Goal: Information Seeking & Learning: Learn about a topic

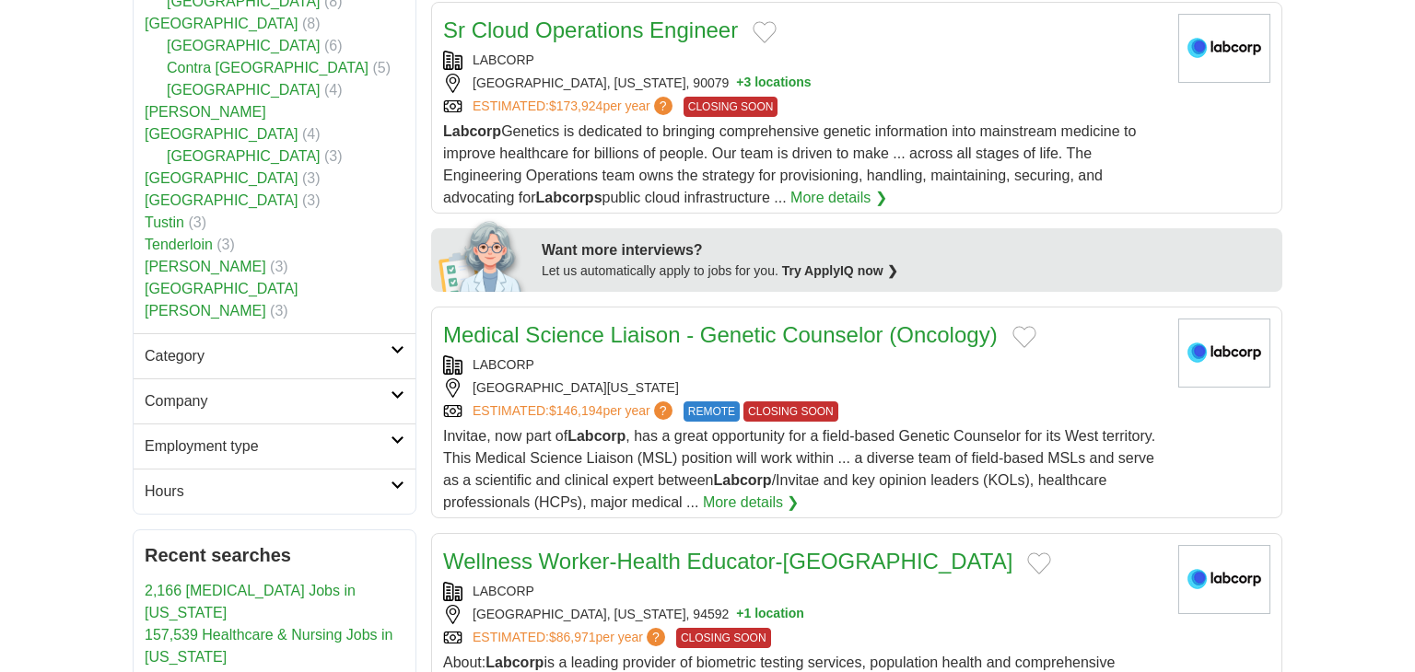
scroll to position [733, 0]
click at [193, 345] on h2 "Category" at bounding box center [268, 356] width 246 height 22
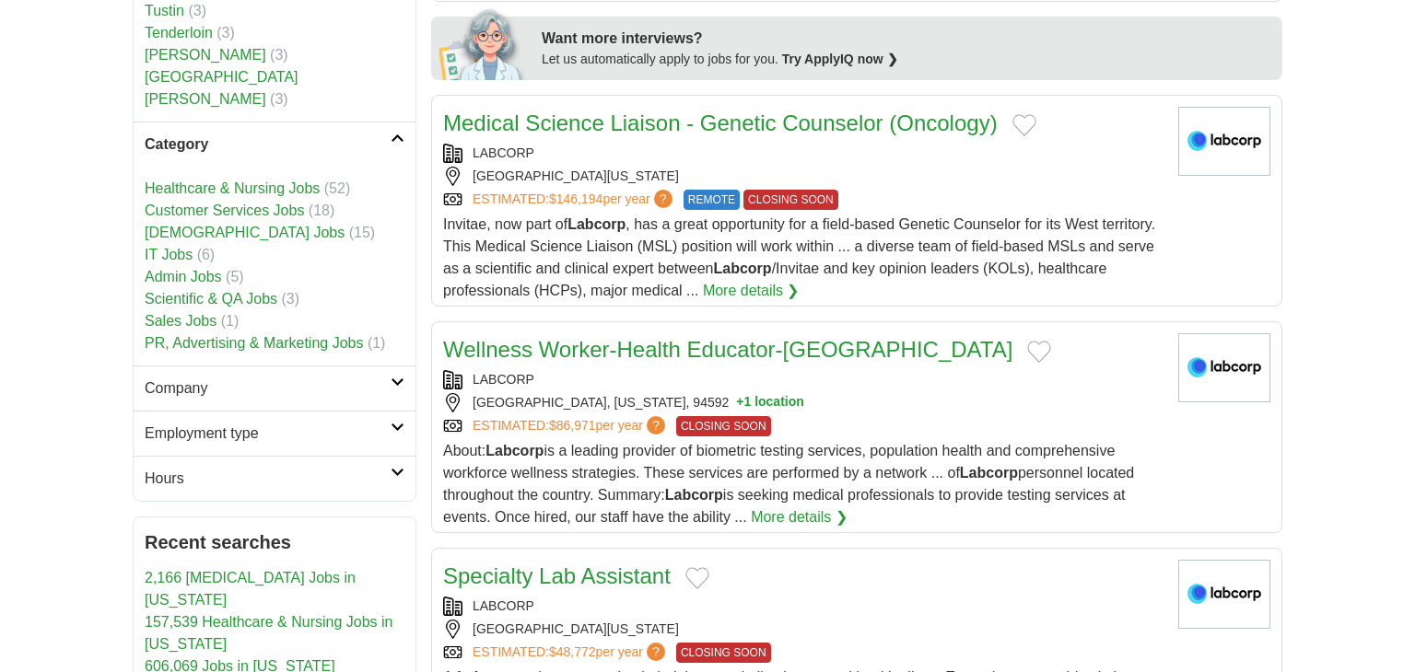
scroll to position [954, 0]
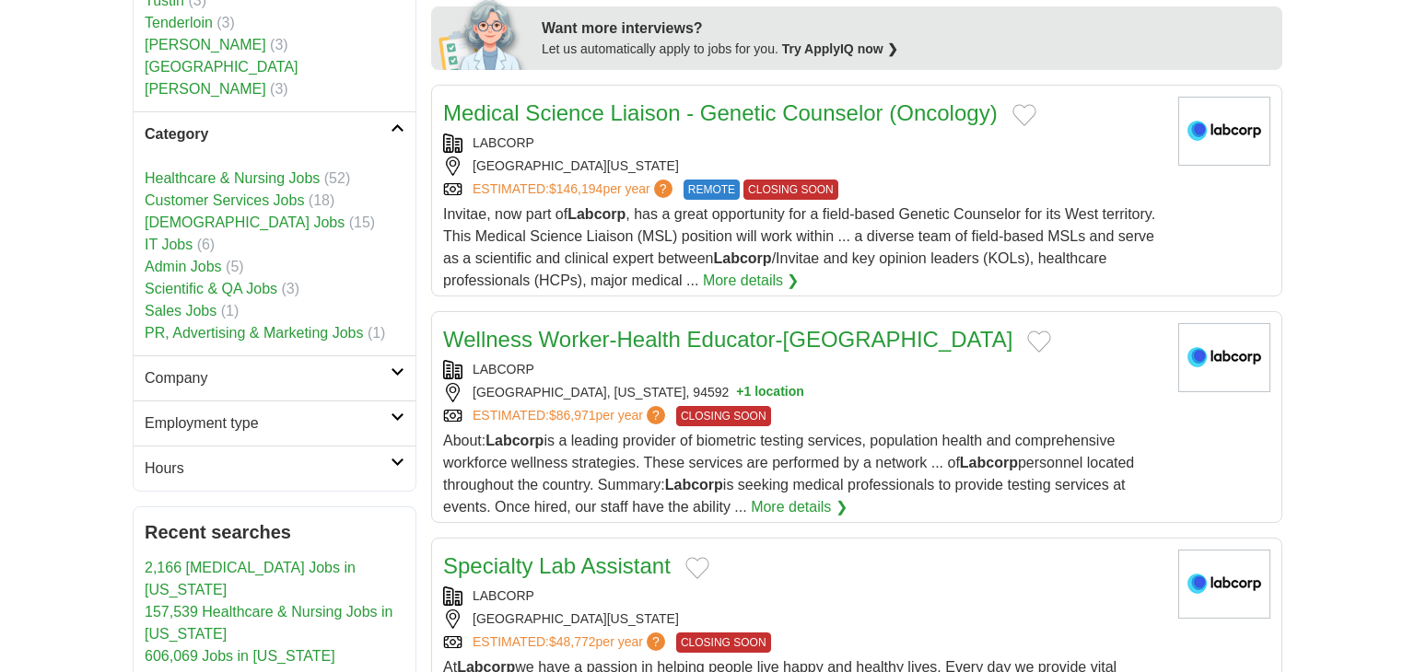
click at [193, 368] on h2 "Company" at bounding box center [268, 379] width 246 height 22
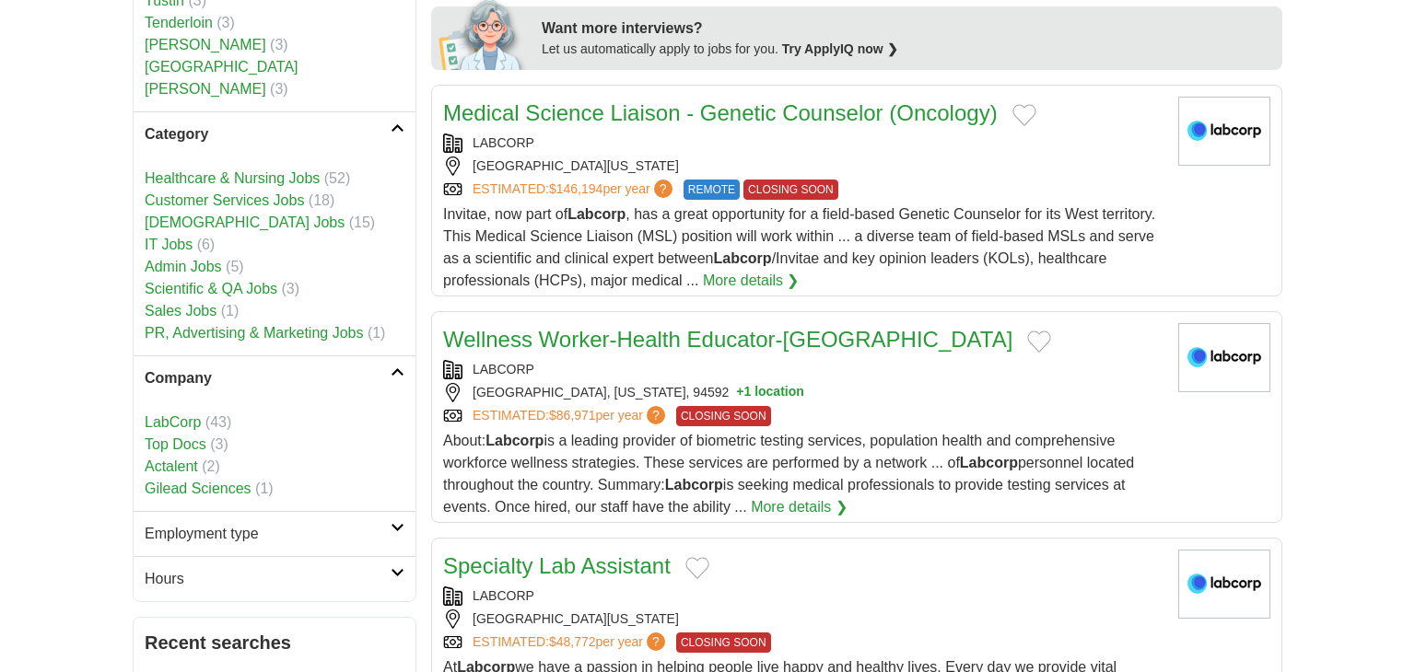
click at [193, 368] on h2 "Company" at bounding box center [268, 379] width 246 height 22
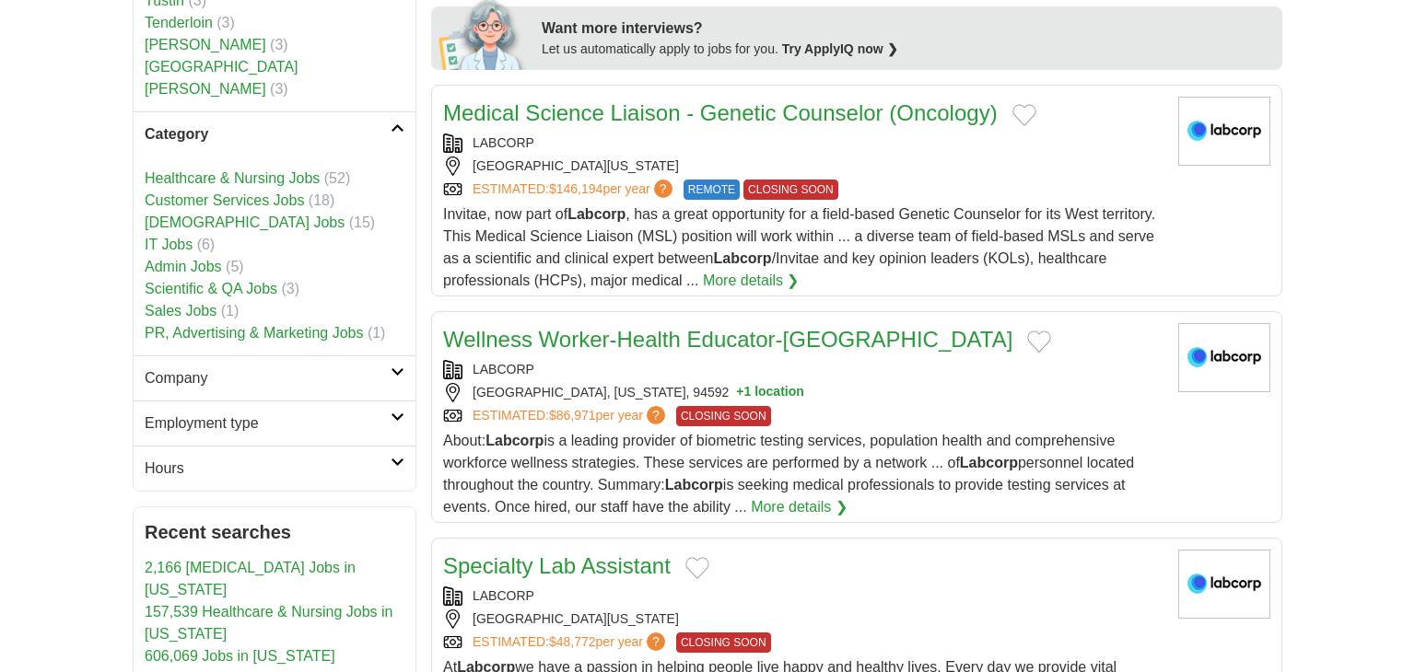
click at [198, 413] on h2 "Employment type" at bounding box center [268, 424] width 246 height 22
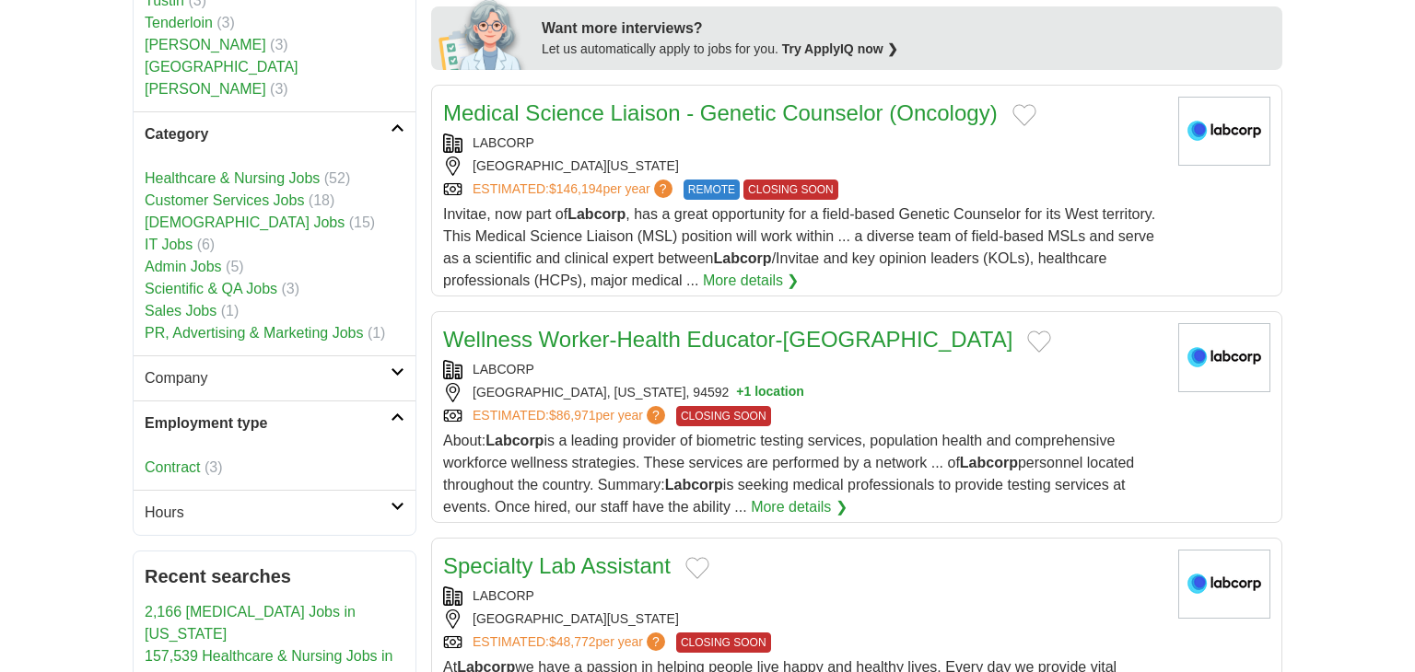
click at [198, 413] on h2 "Employment type" at bounding box center [268, 424] width 246 height 22
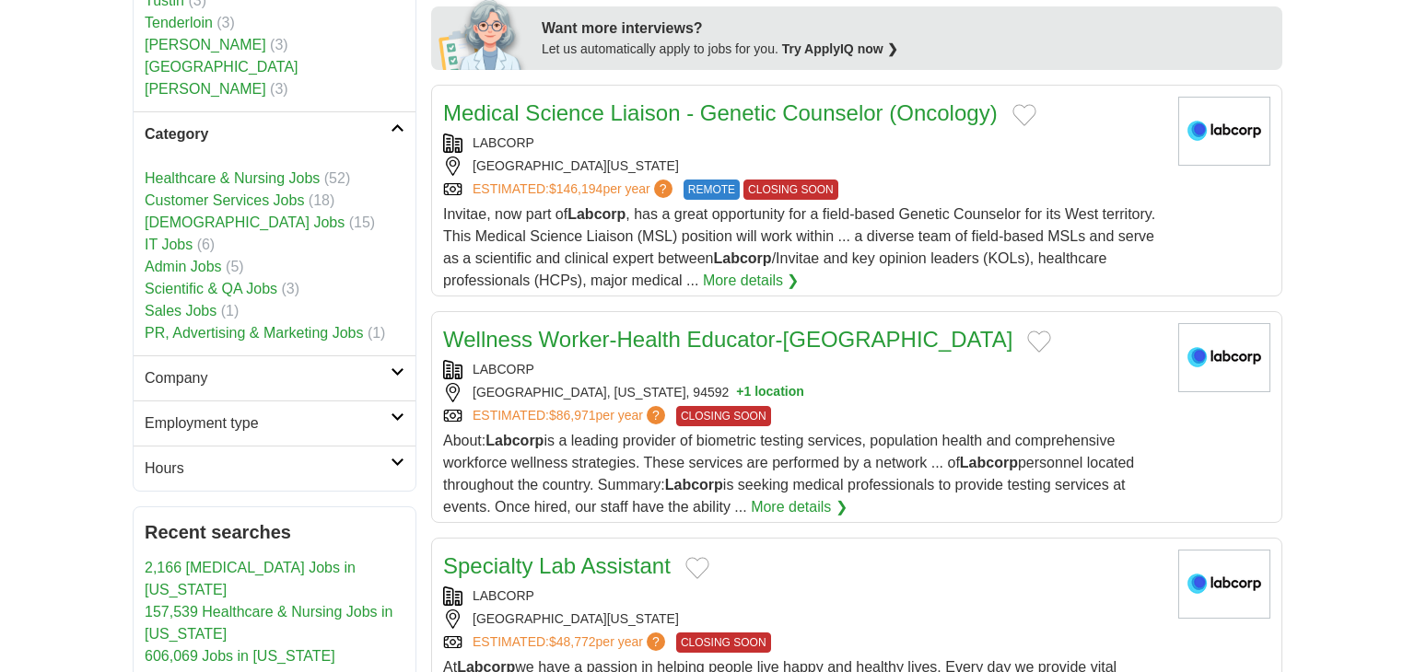
click at [187, 458] on h2 "Hours" at bounding box center [268, 469] width 246 height 22
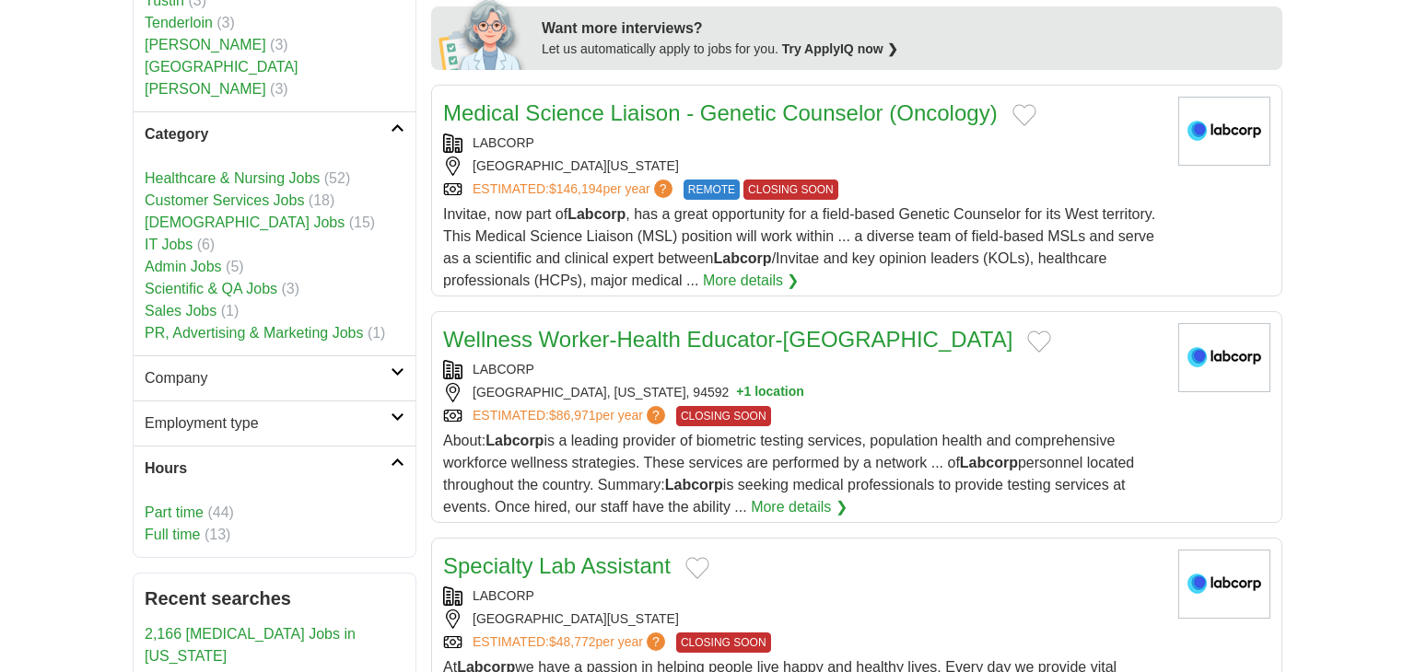
click at [187, 458] on h2 "Hours" at bounding box center [268, 469] width 246 height 22
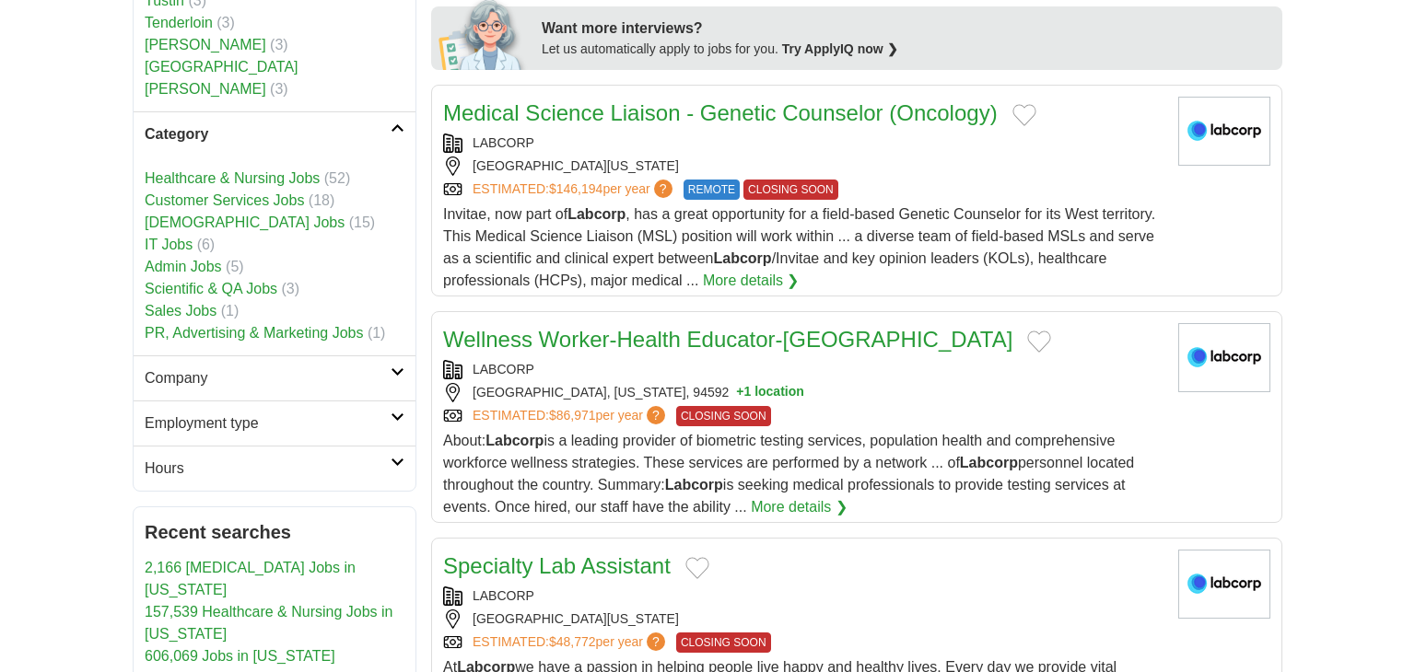
click at [187, 458] on h2 "Hours" at bounding box center [268, 469] width 246 height 22
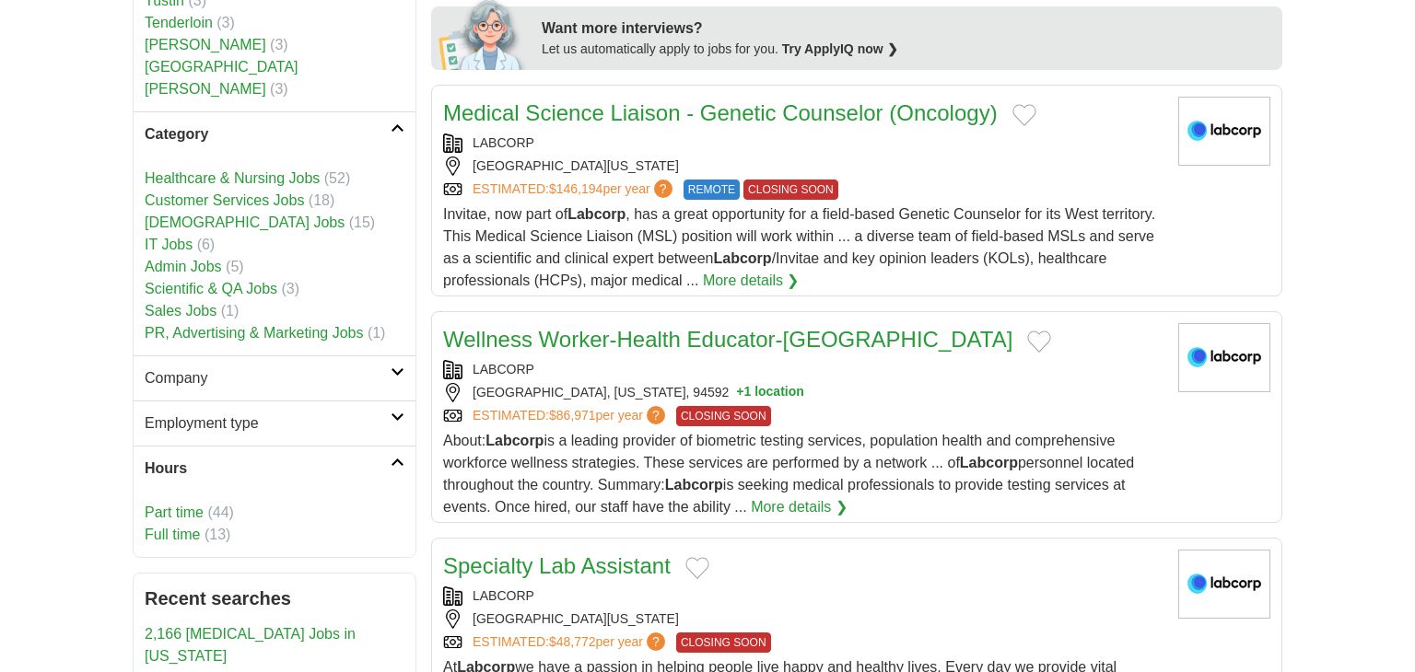
click at [181, 458] on h2 "Hours" at bounding box center [268, 469] width 246 height 22
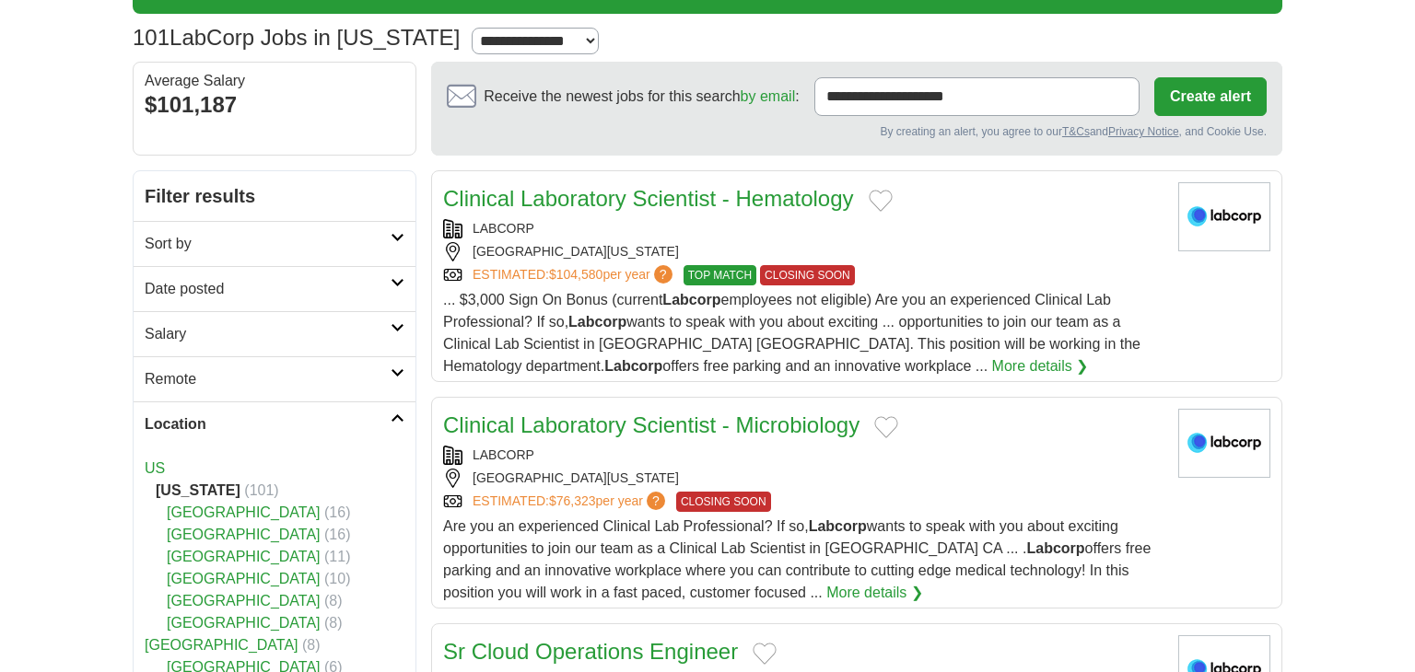
scroll to position [0, 0]
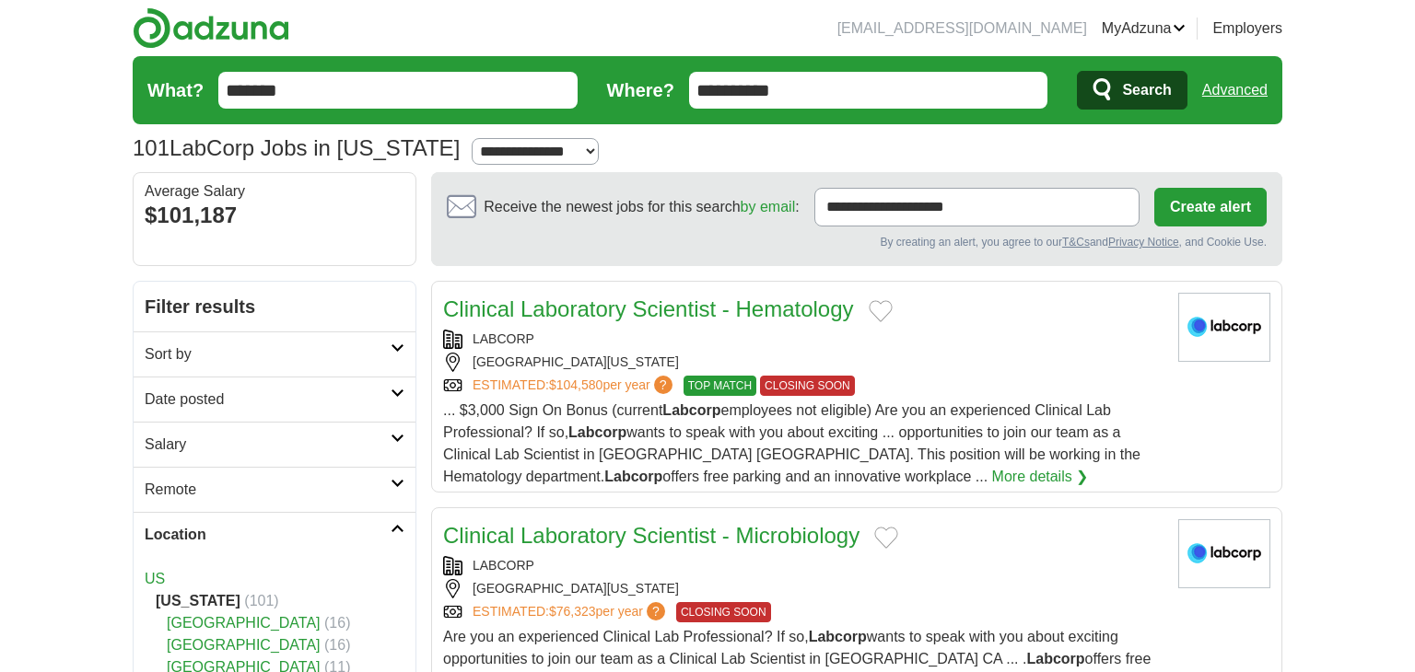
click at [514, 88] on input "*******" at bounding box center [397, 90] width 359 height 37
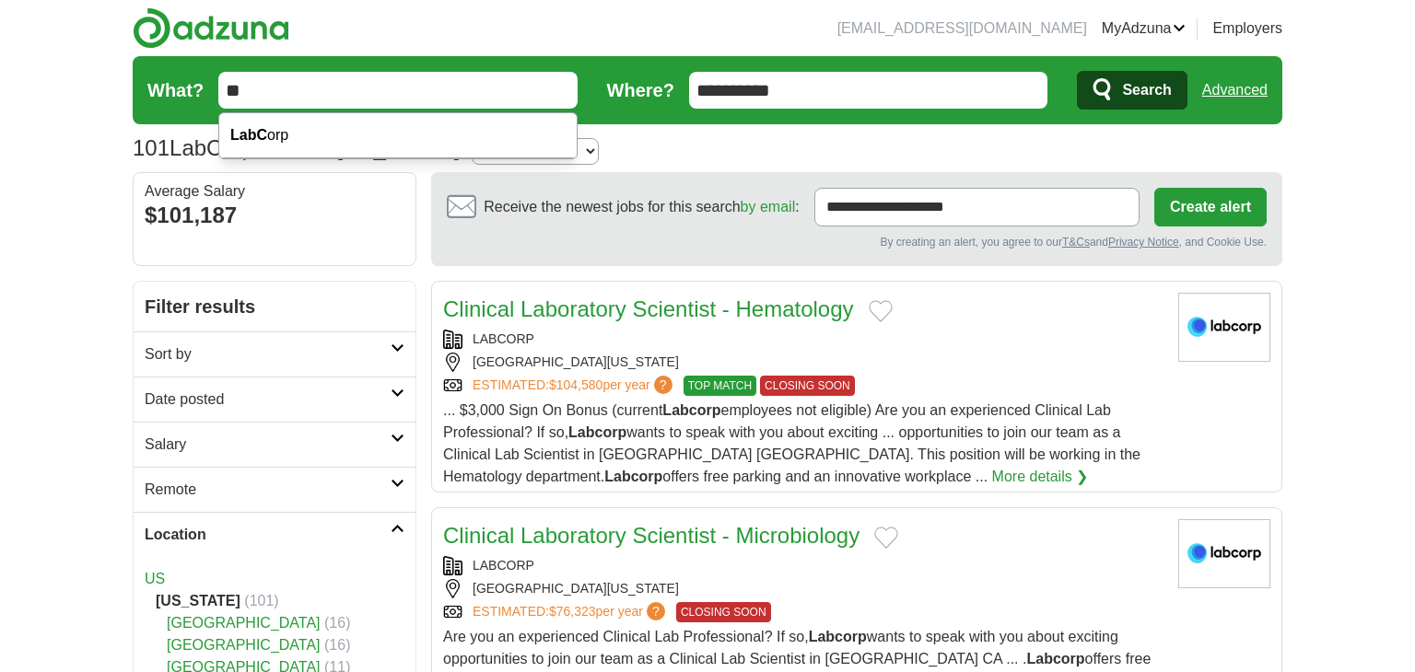
type input "*"
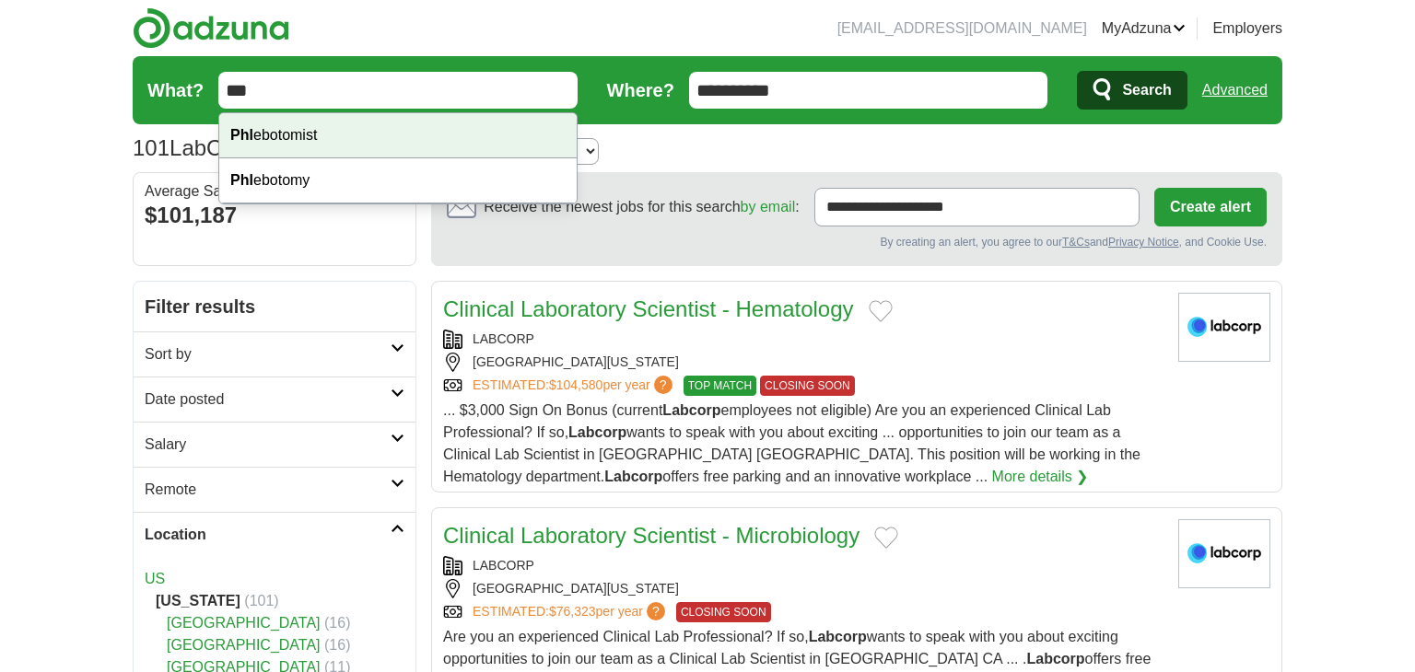
click at [404, 141] on div "Phl ebotomist" at bounding box center [397, 135] width 357 height 45
type input "**********"
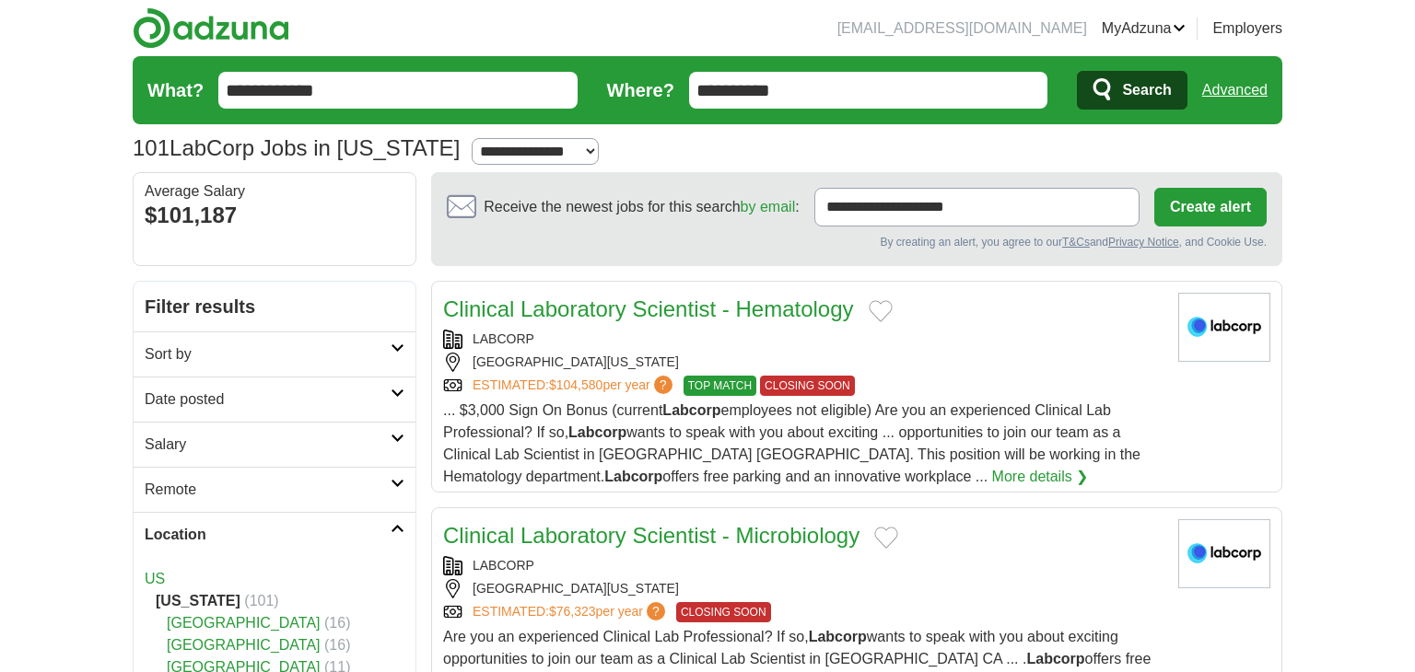
click at [1101, 82] on icon "submit" at bounding box center [1104, 90] width 22 height 26
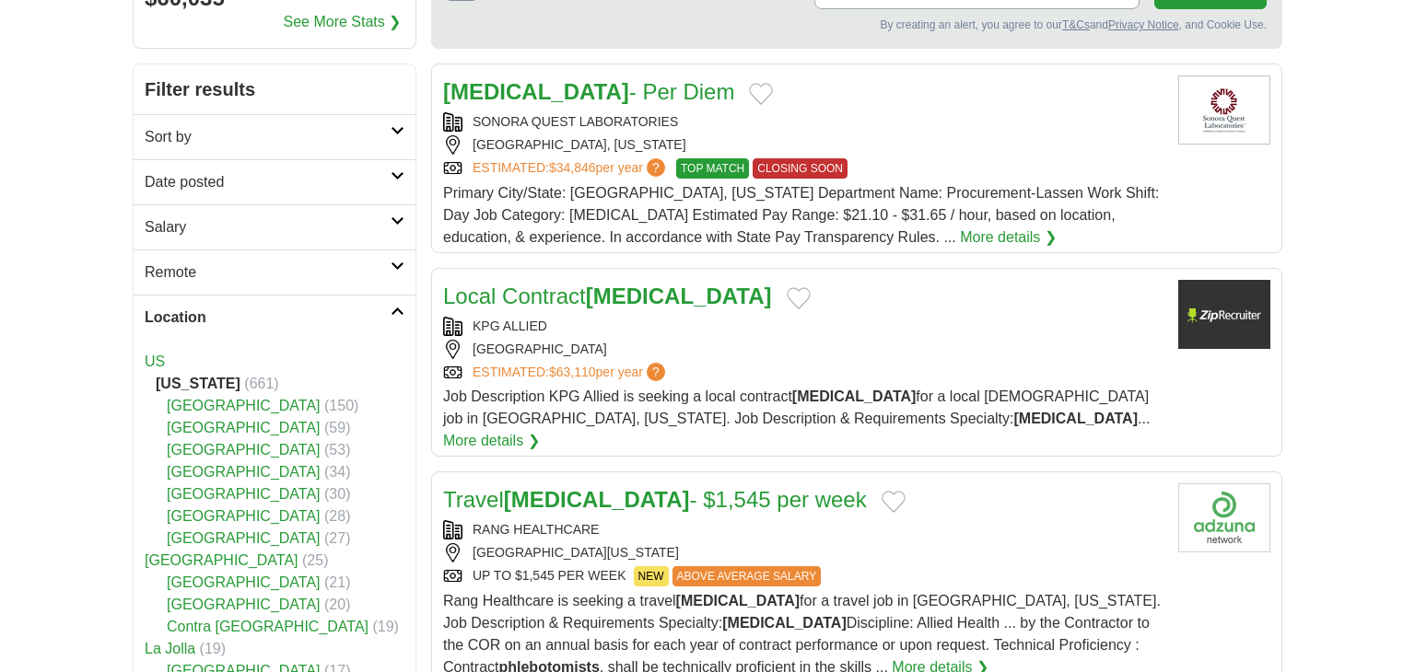
scroll to position [223, 0]
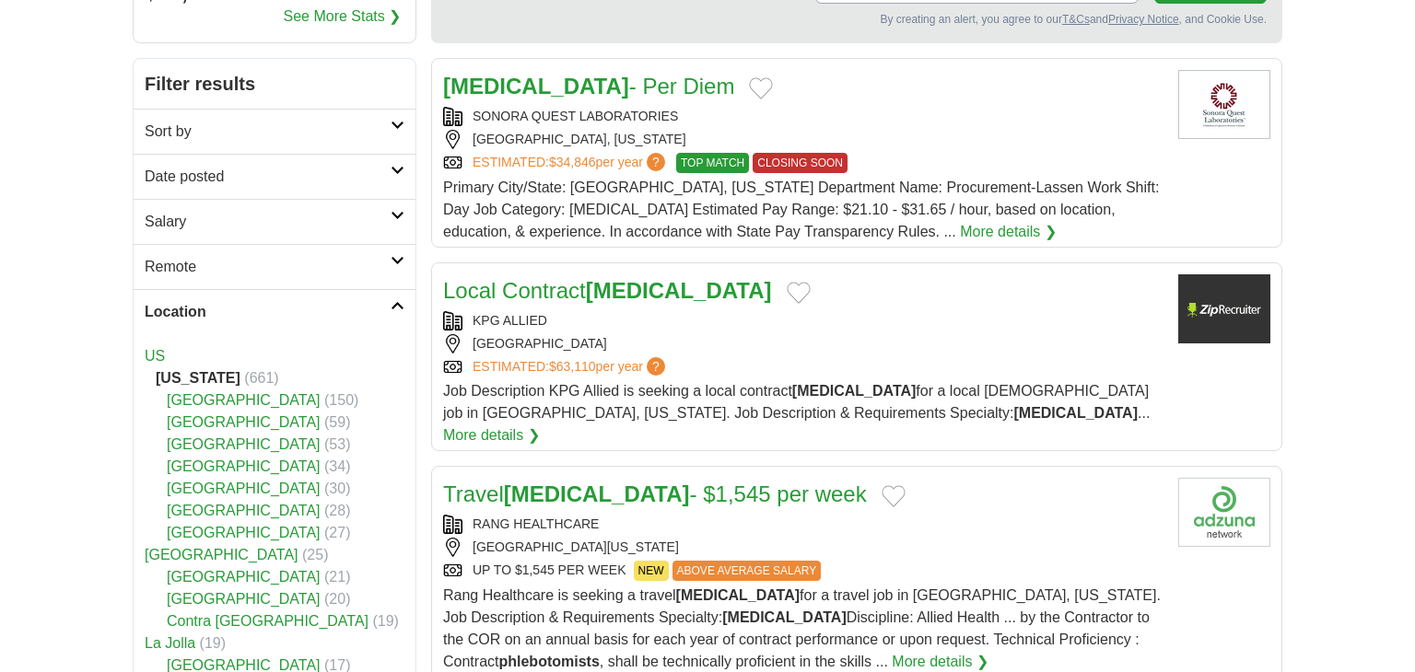
click at [305, 214] on h2 "Salary" at bounding box center [268, 222] width 246 height 22
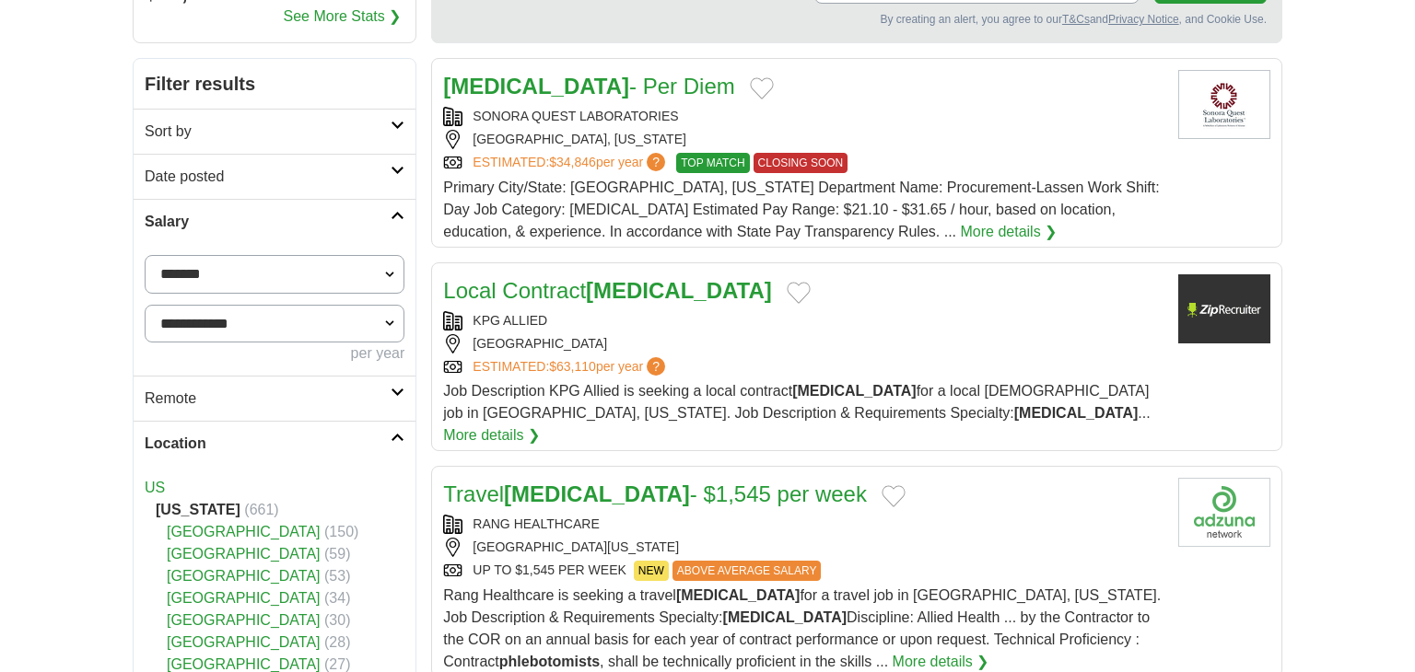
click at [305, 214] on h2 "Salary" at bounding box center [268, 222] width 246 height 22
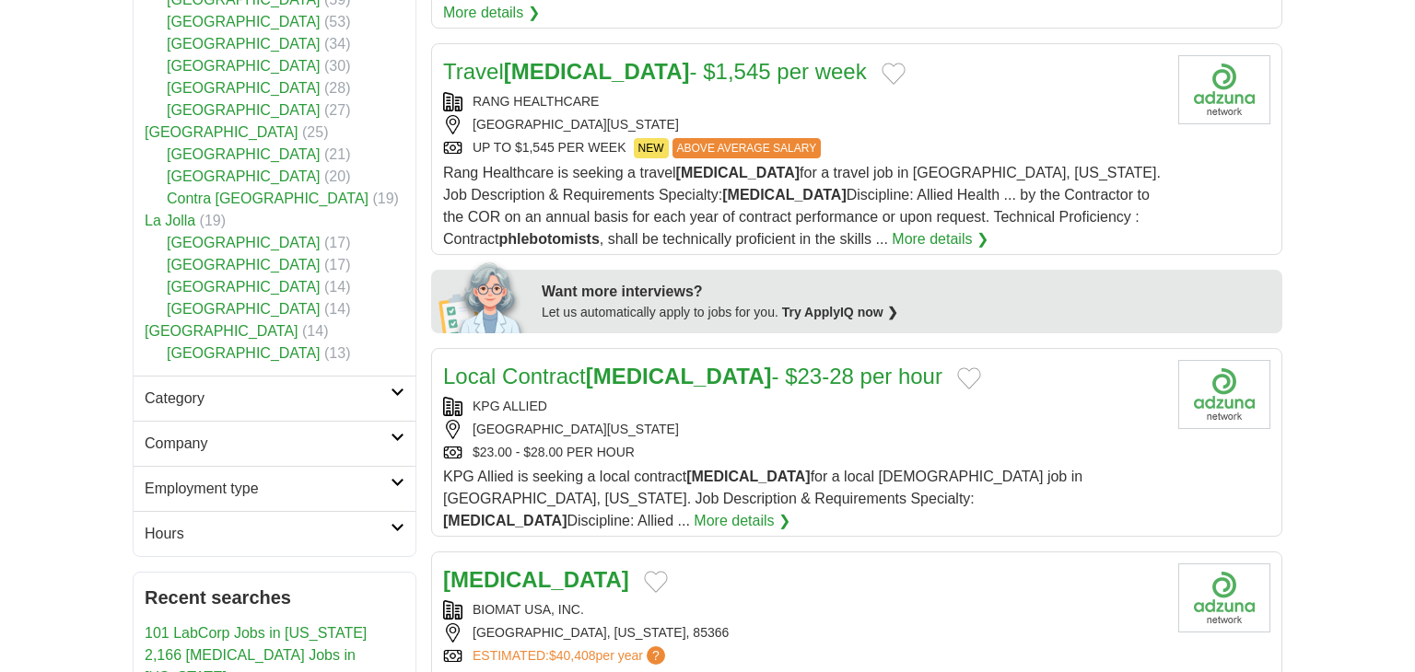
scroll to position [645, 0]
click at [957, 368] on button "Add to favorite jobs" at bounding box center [969, 379] width 24 height 22
click at [620, 365] on strong "Phlebotomist" at bounding box center [679, 377] width 186 height 25
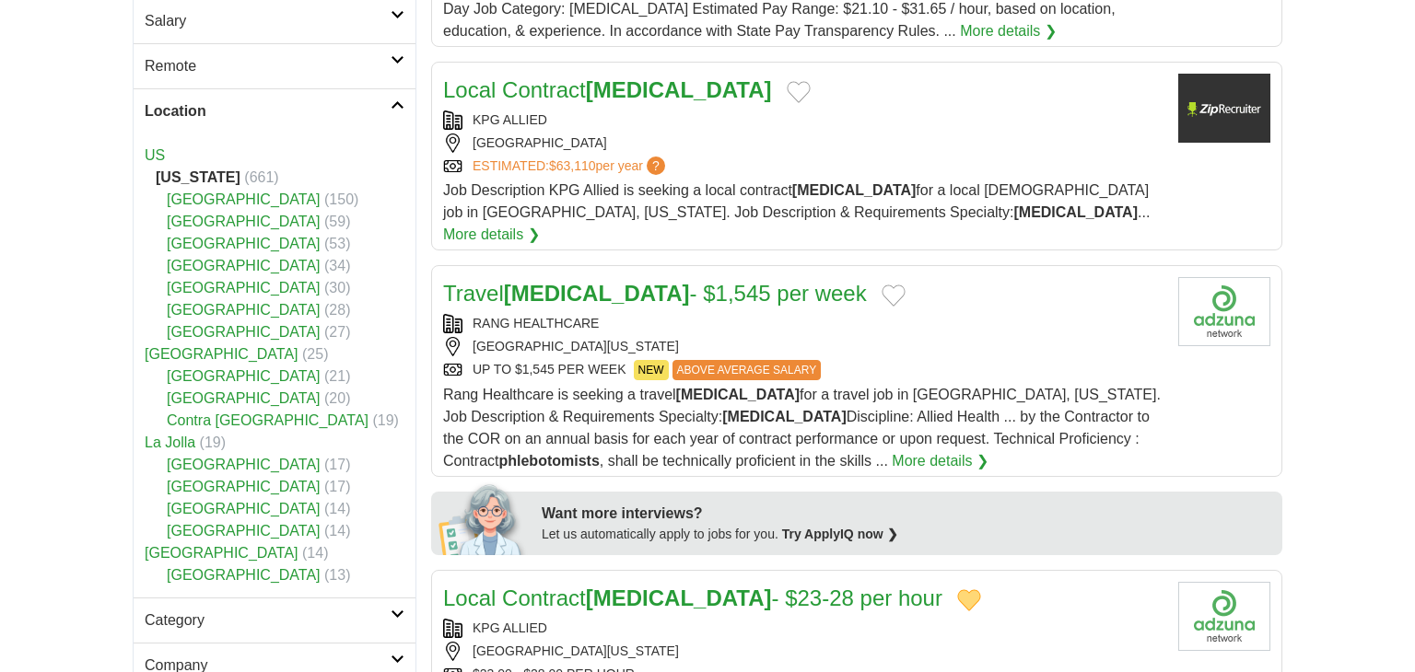
scroll to position [427, 0]
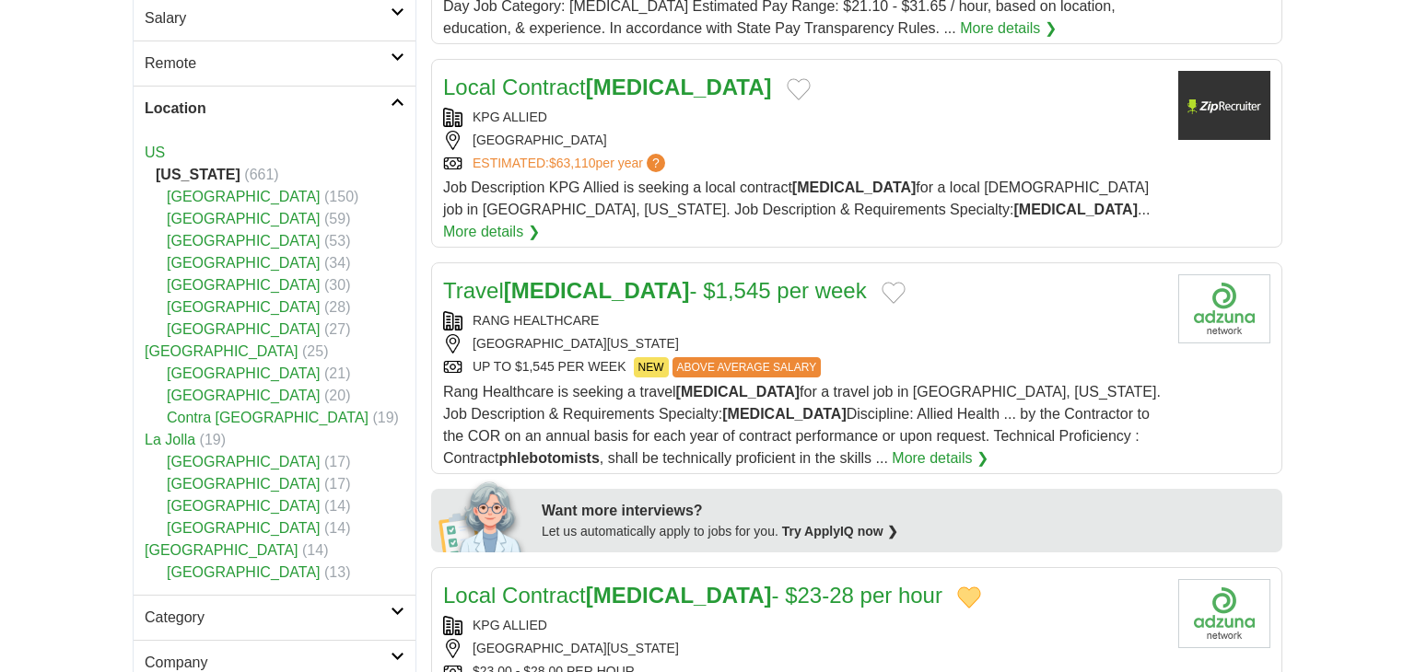
click at [545, 278] on strong "Phlebotomist" at bounding box center [597, 290] width 186 height 25
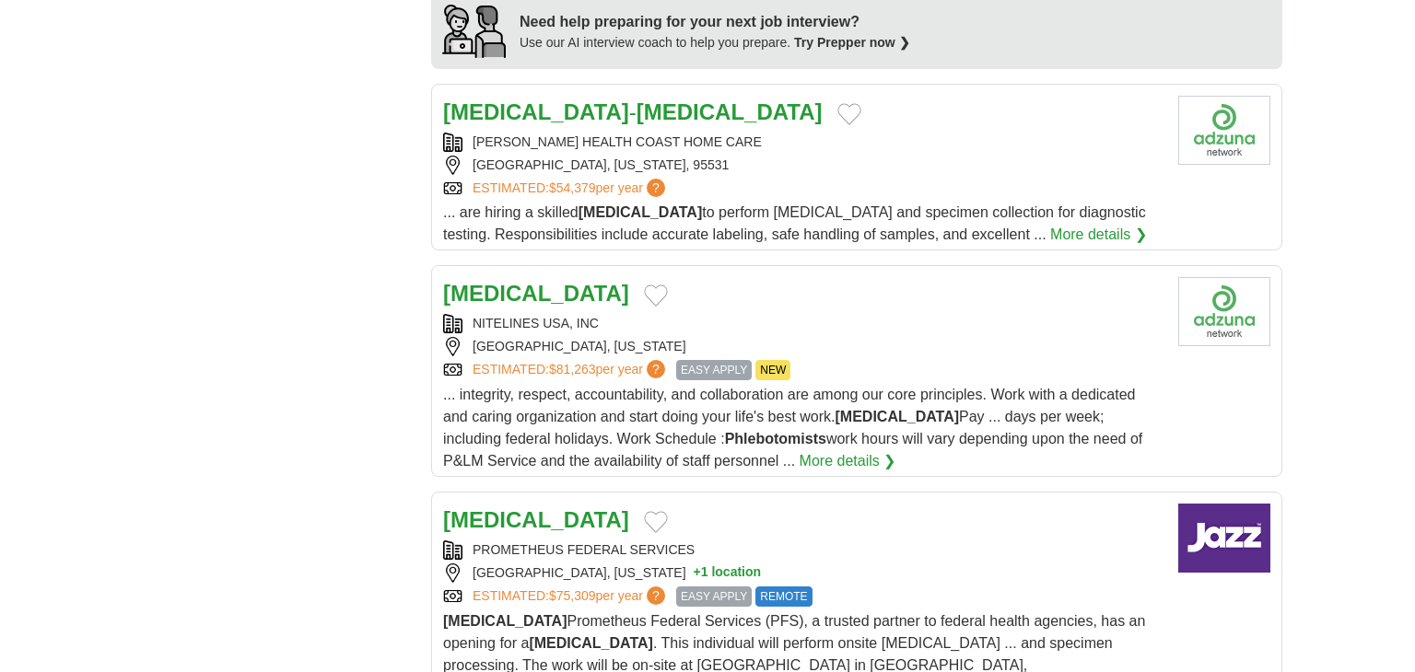
scroll to position [1662, 0]
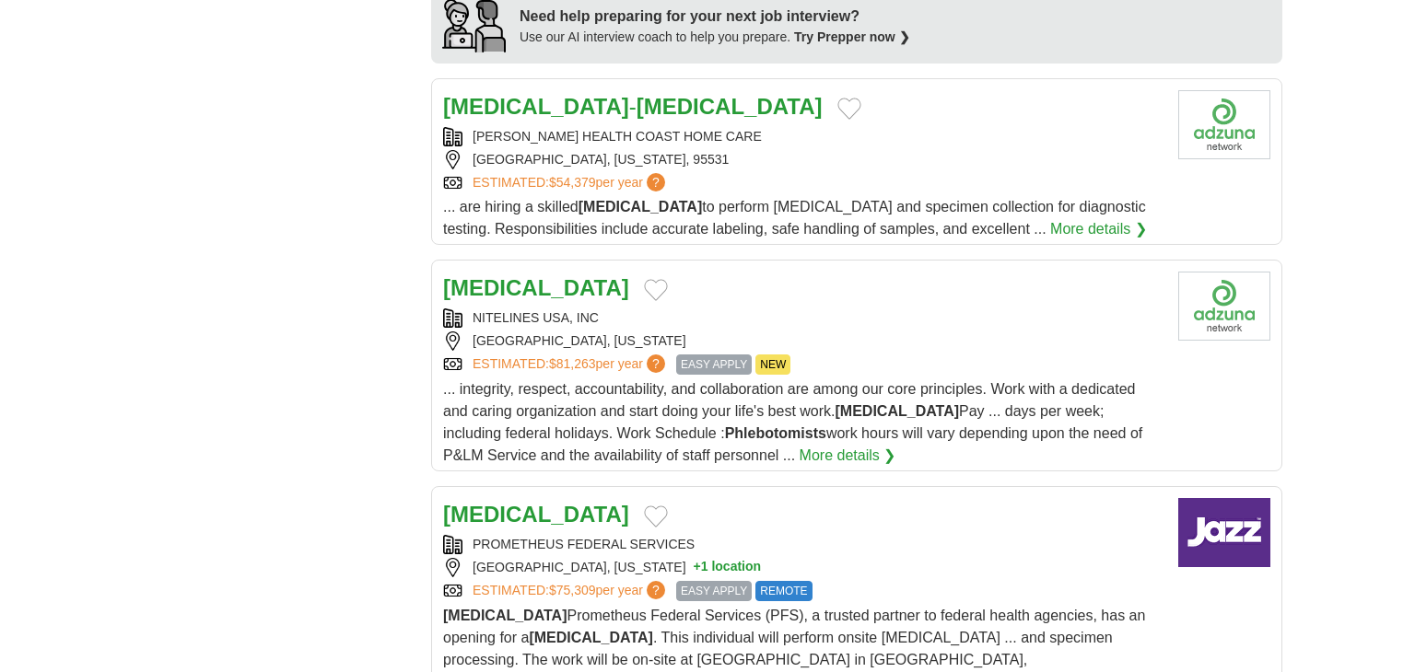
click at [527, 309] on div "NITELINES USA, INC" at bounding box center [803, 318] width 720 height 19
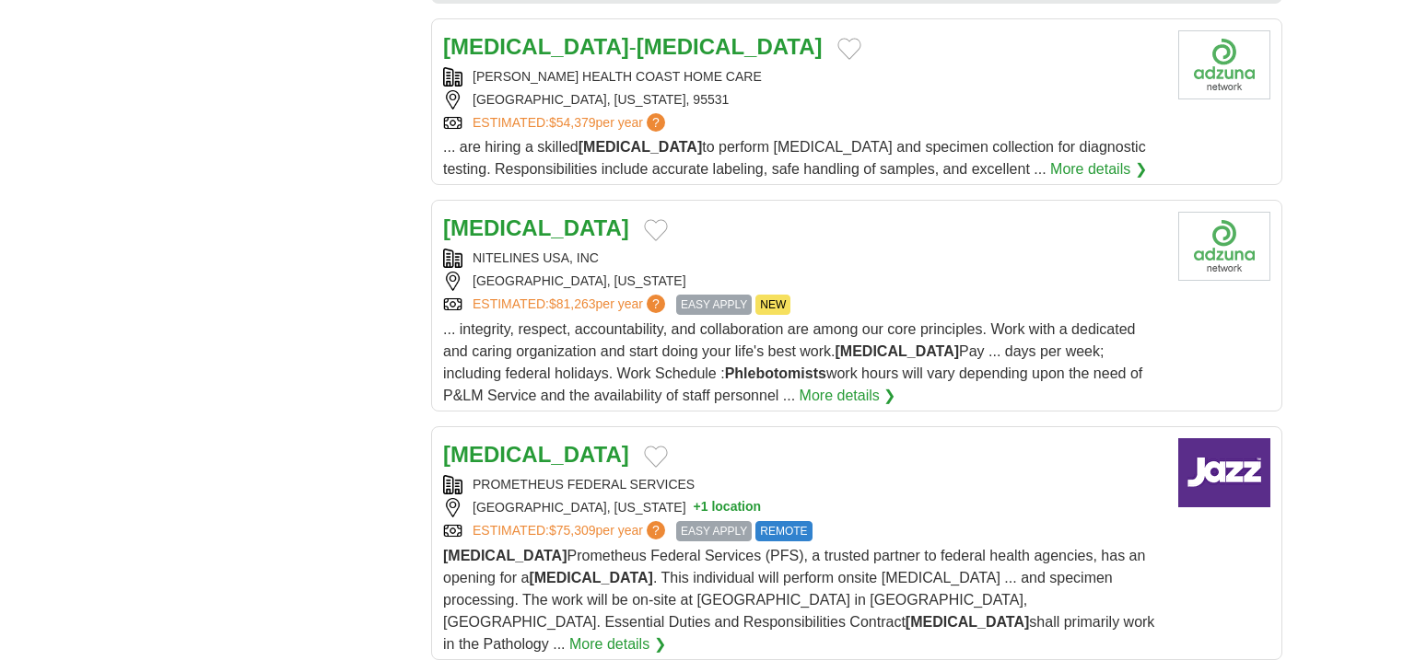
scroll to position [2039, 0]
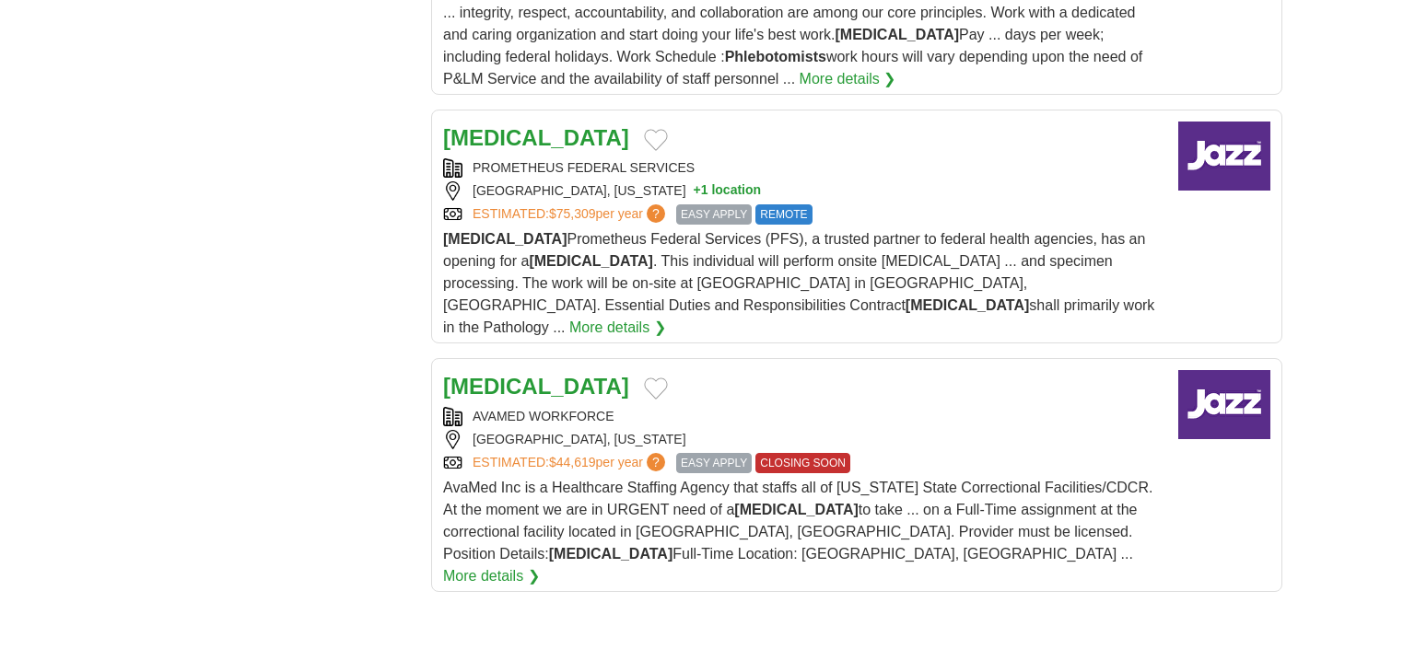
click at [383, 234] on div "**********" at bounding box center [708, 47] width 1150 height 3610
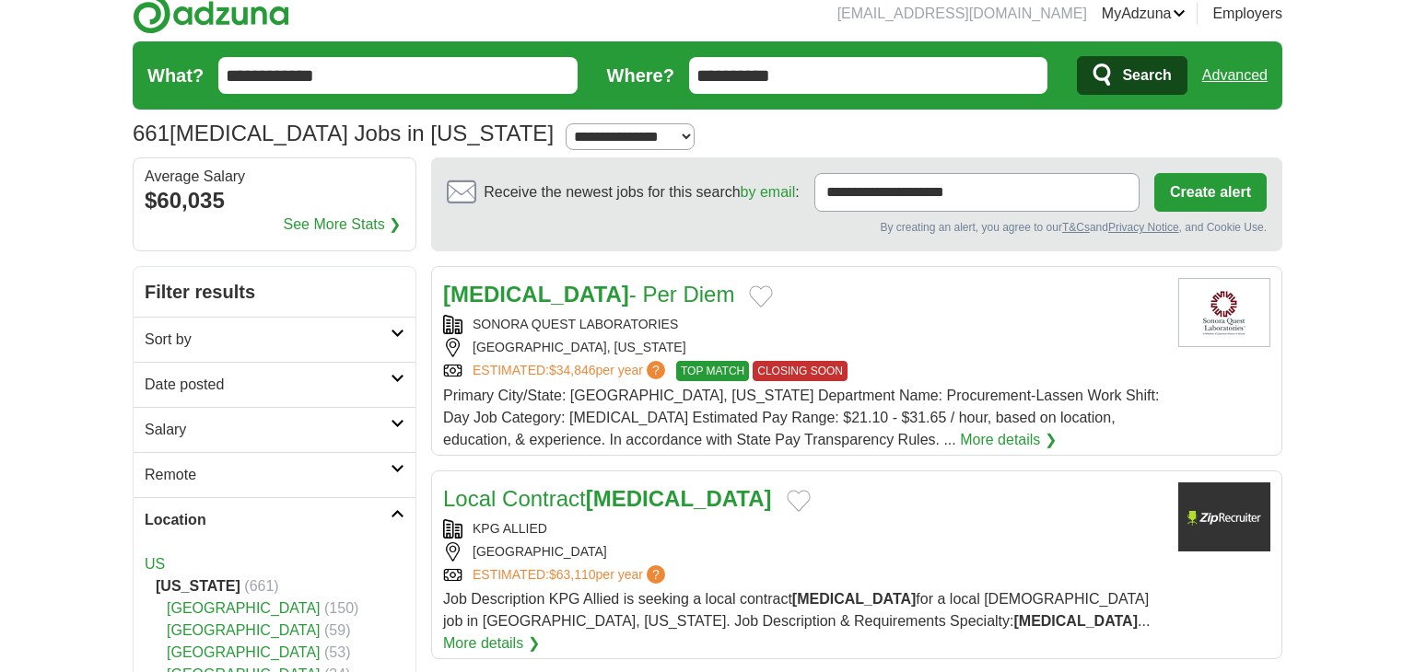
scroll to position [0, 0]
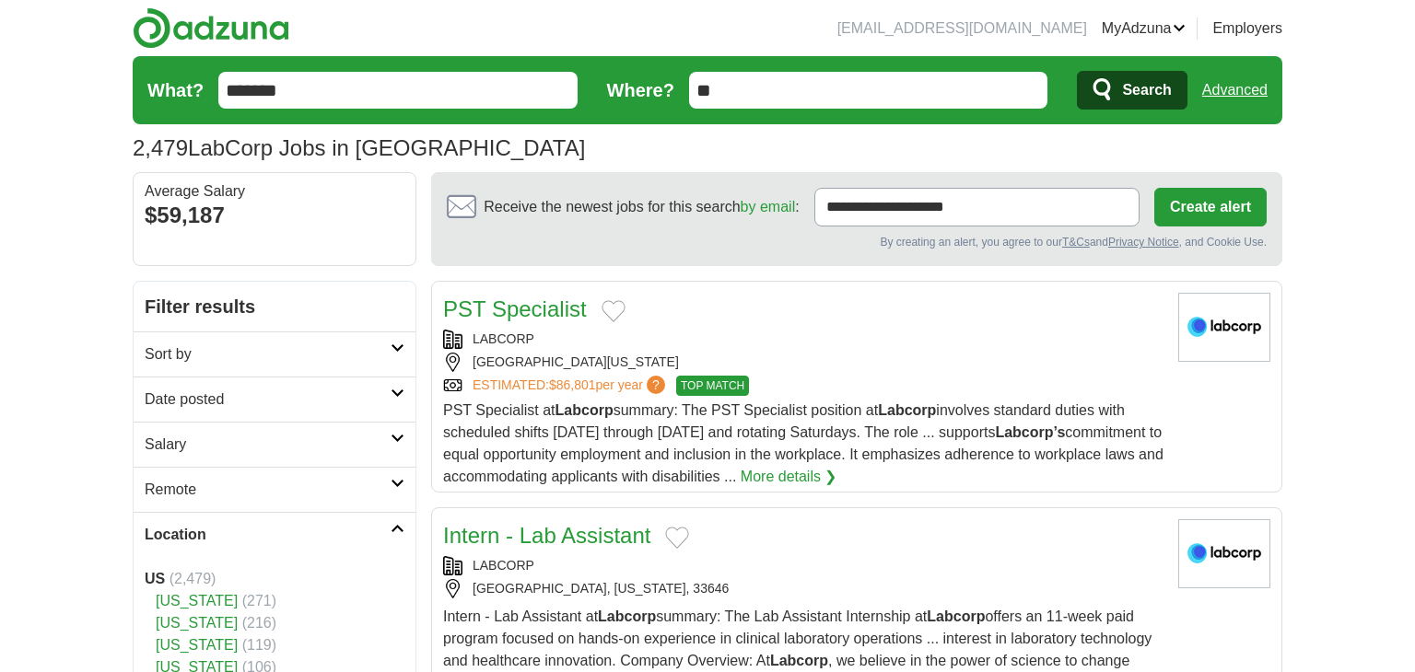
click at [254, 355] on h2 "Sort by" at bounding box center [268, 355] width 246 height 22
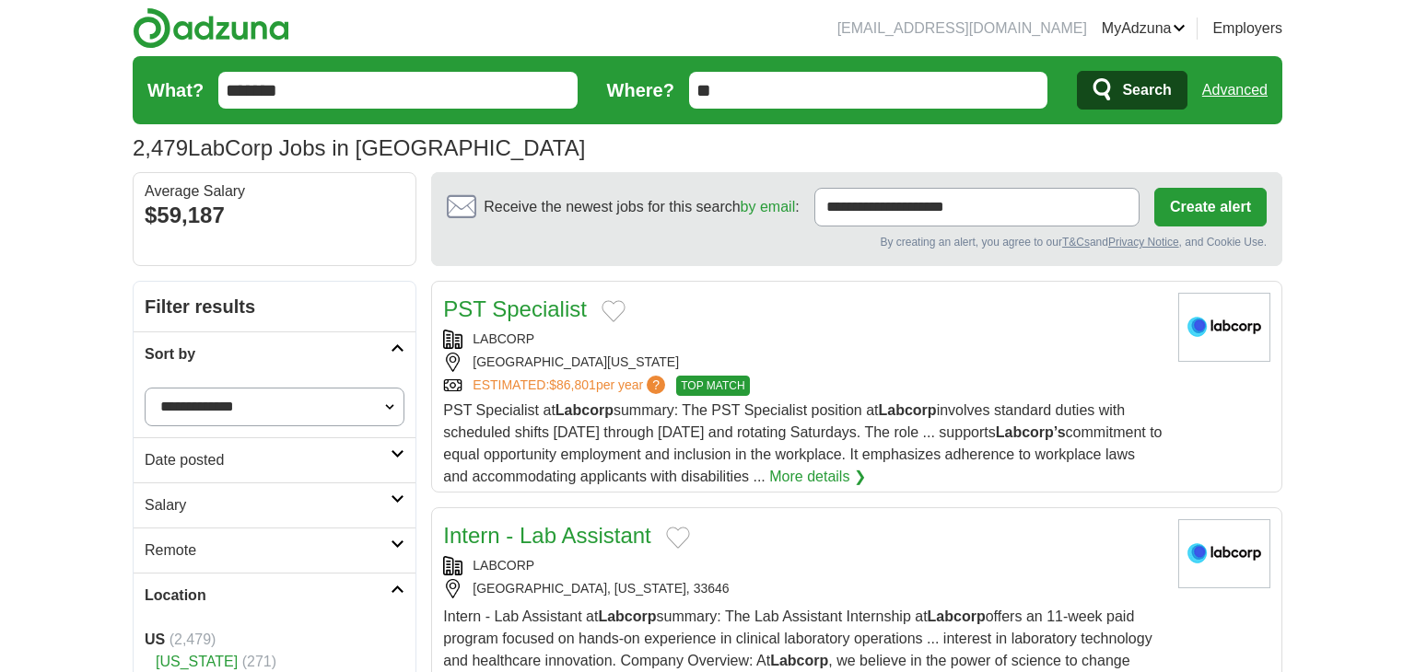
click at [254, 355] on h2 "Sort by" at bounding box center [268, 355] width 246 height 22
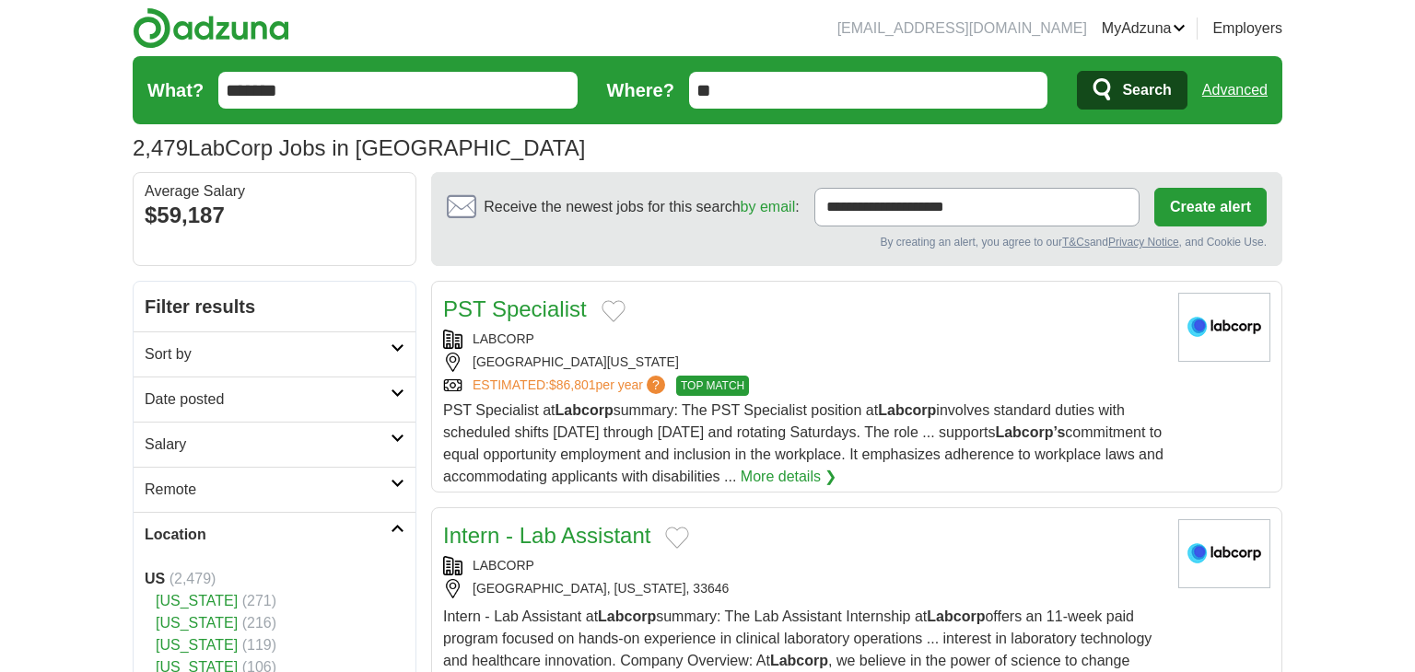
click at [213, 485] on h2 "Remote" at bounding box center [268, 490] width 246 height 22
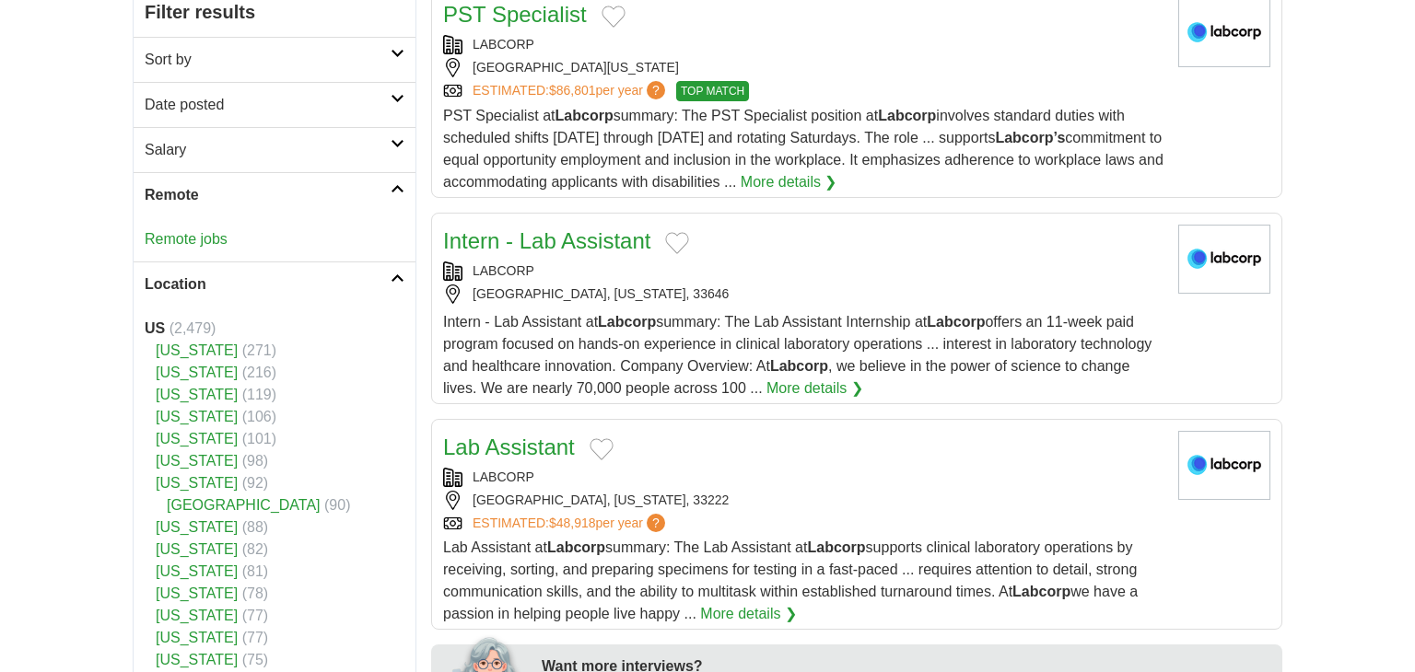
scroll to position [298, 0]
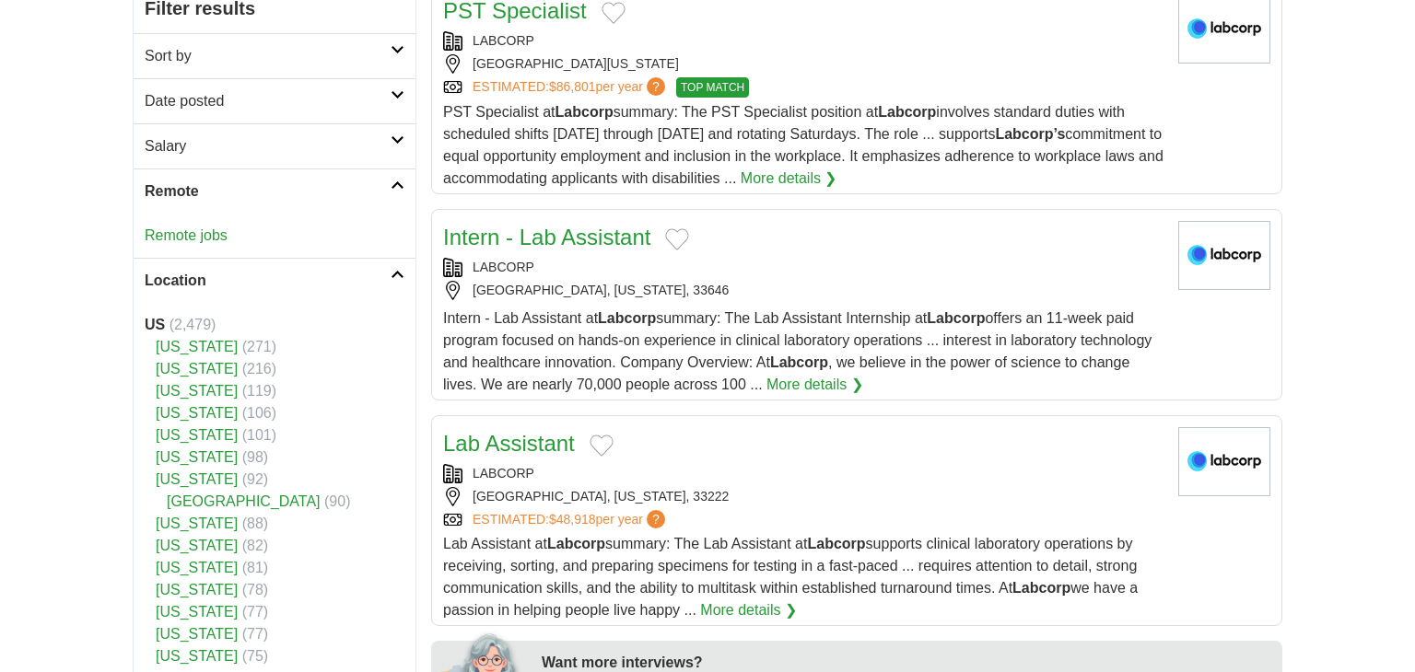
click at [190, 428] on link "[US_STATE]" at bounding box center [197, 435] width 82 height 16
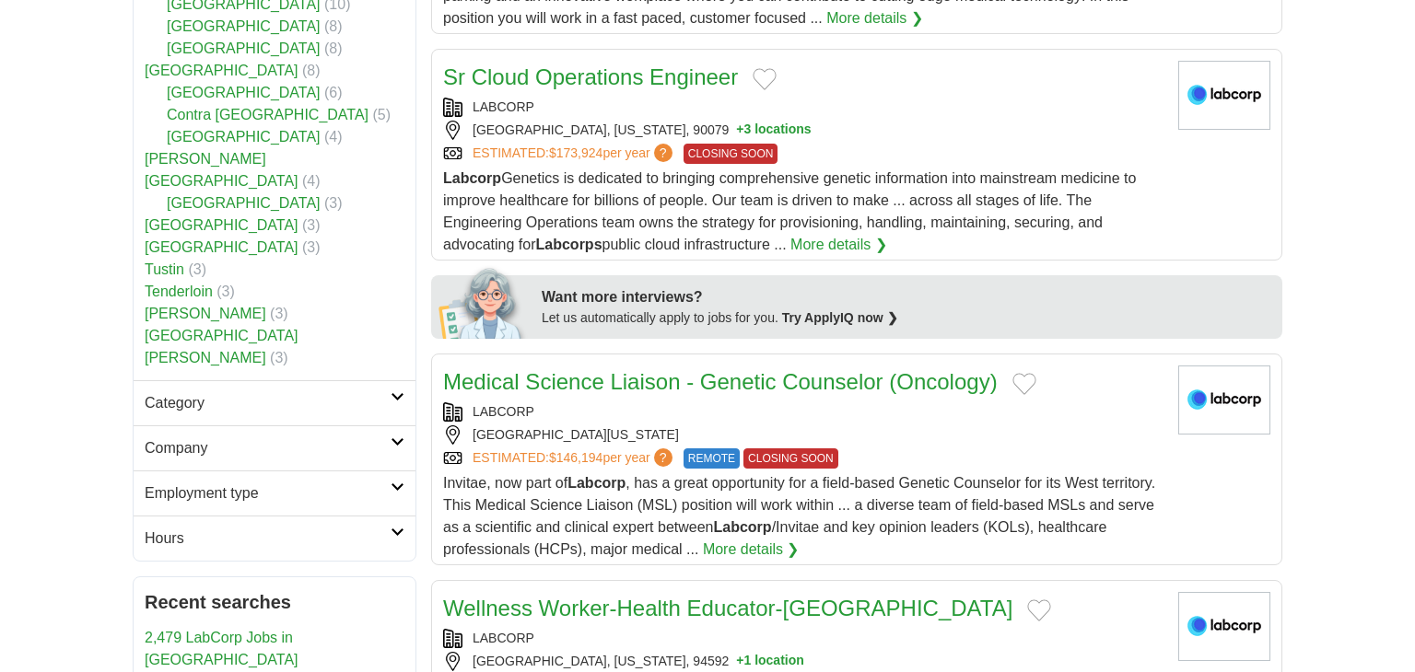
scroll to position [691, 0]
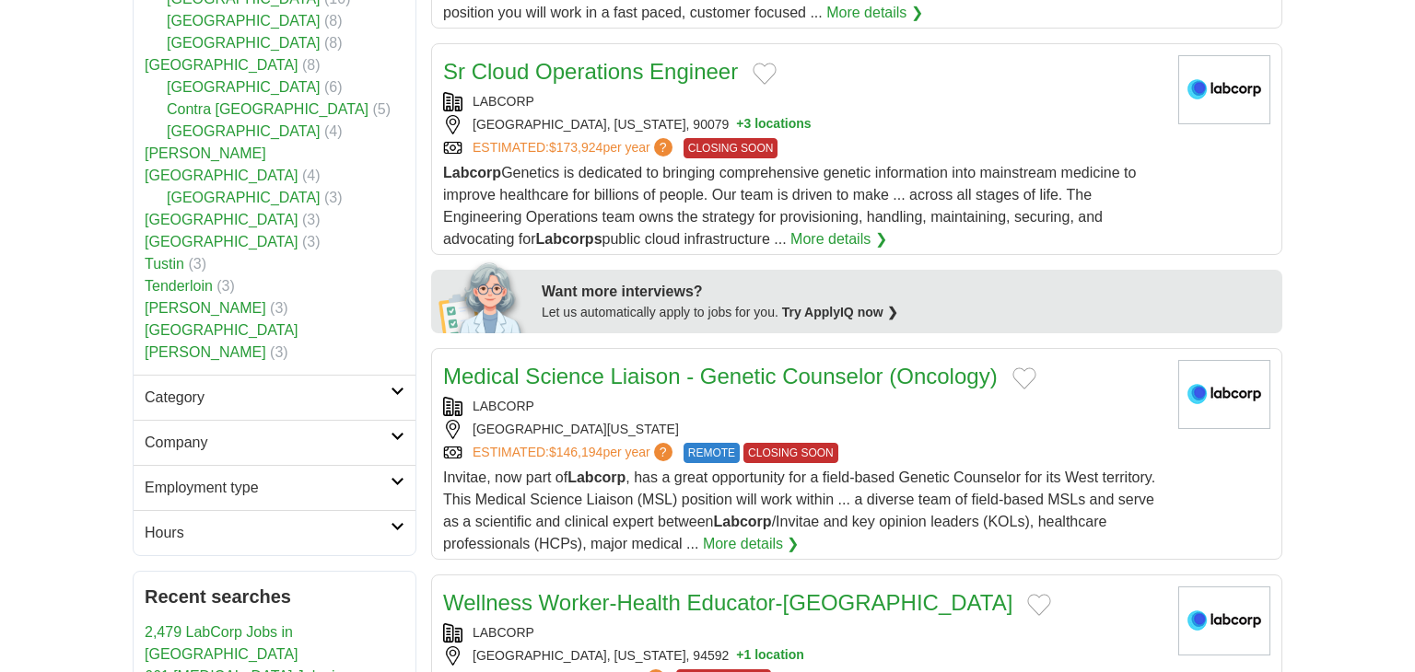
click at [205, 387] on h2 "Category" at bounding box center [268, 398] width 246 height 22
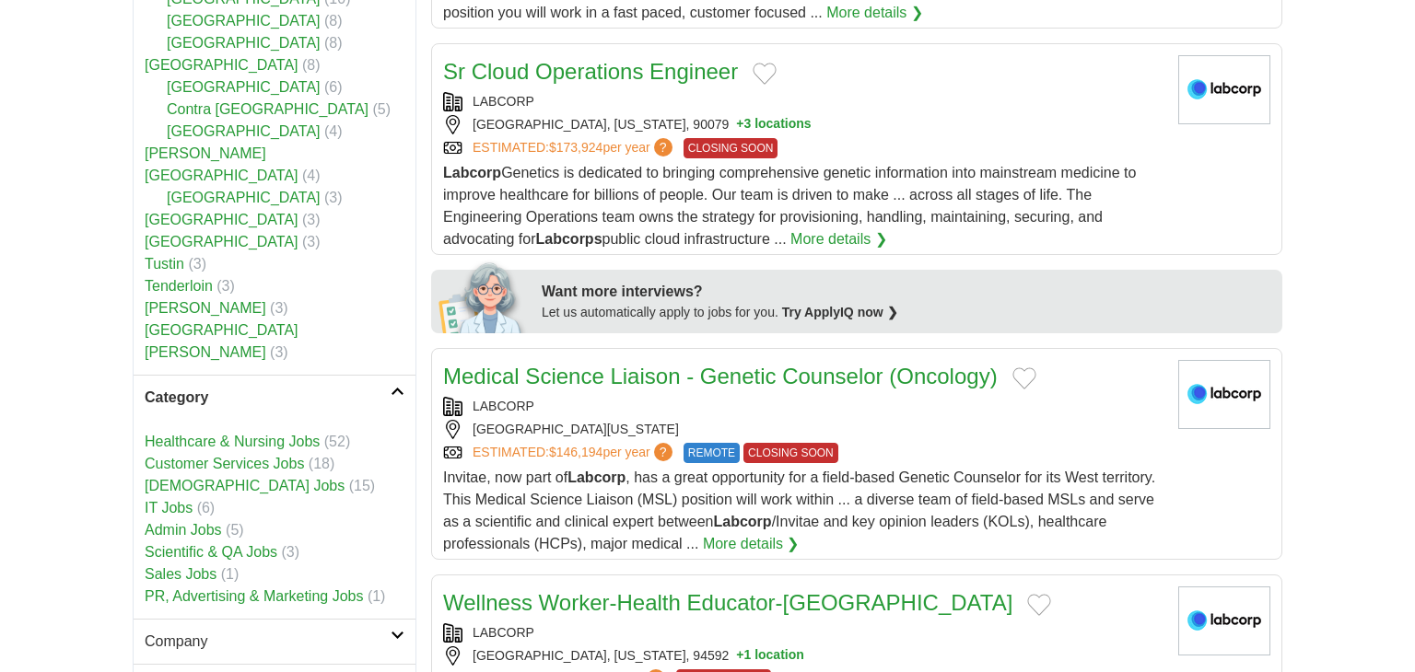
click at [227, 434] on link "Healthcare & Nursing Jobs" at bounding box center [232, 442] width 175 height 16
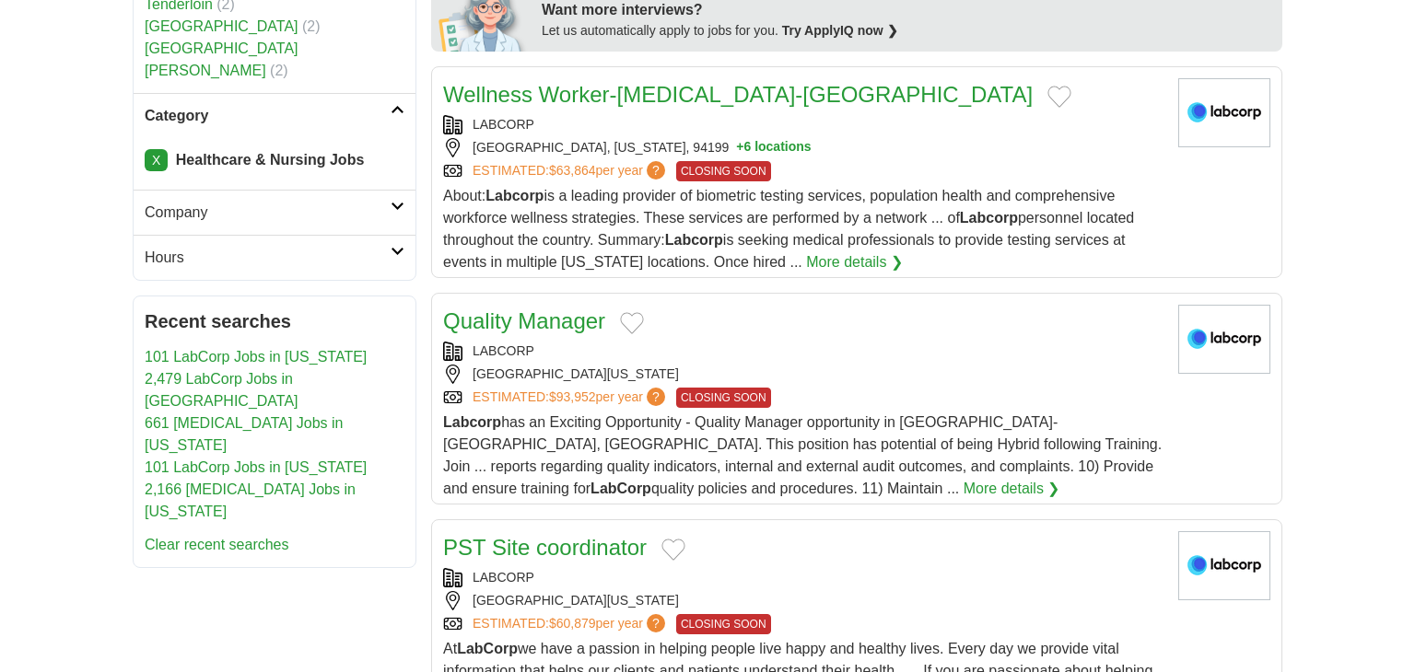
scroll to position [976, 0]
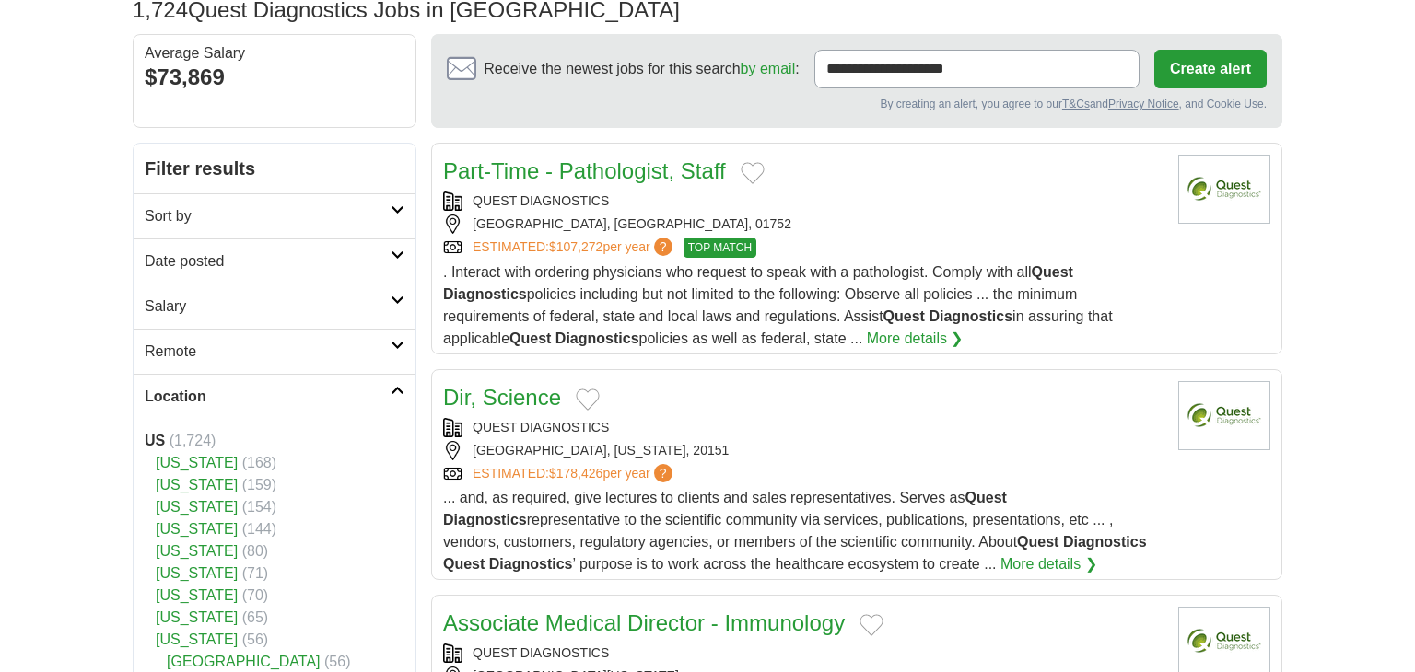
scroll to position [140, 0]
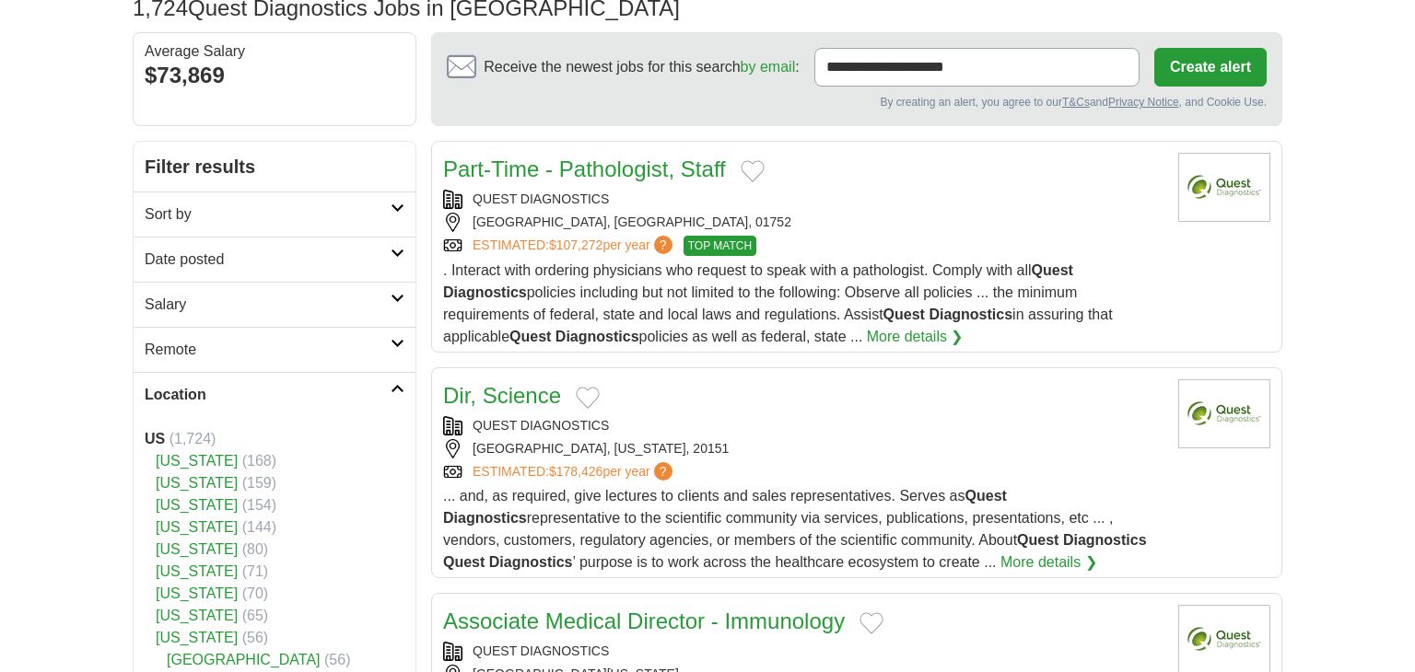
click at [197, 480] on link "[US_STATE]" at bounding box center [197, 483] width 82 height 16
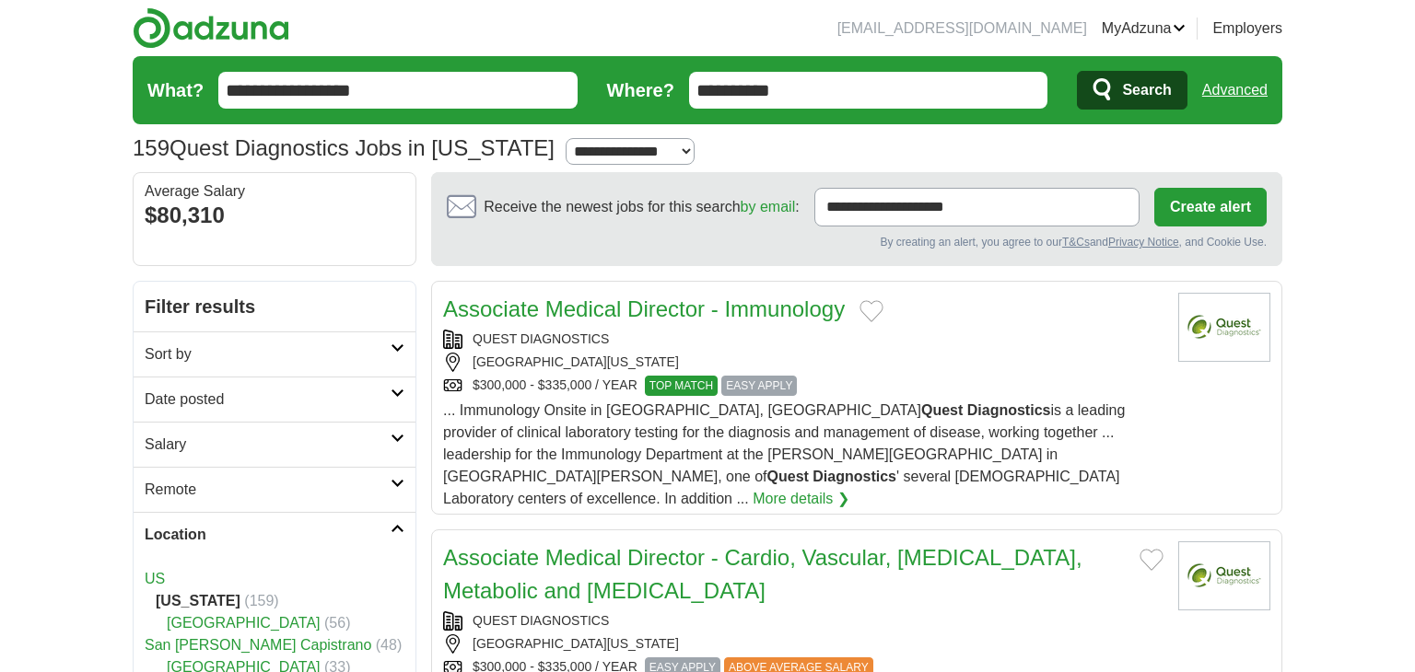
click at [424, 82] on input "**********" at bounding box center [397, 90] width 359 height 37
click at [812, 80] on input "**********" at bounding box center [868, 90] width 359 height 37
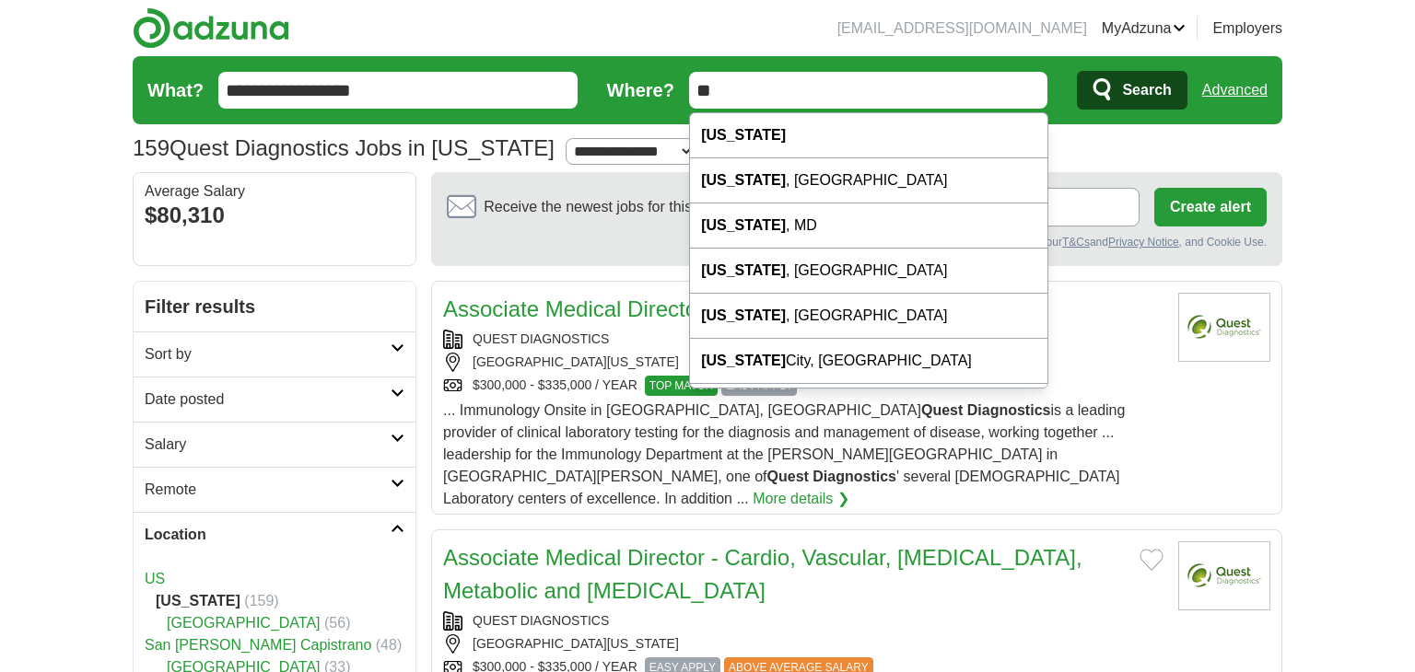
type input "*"
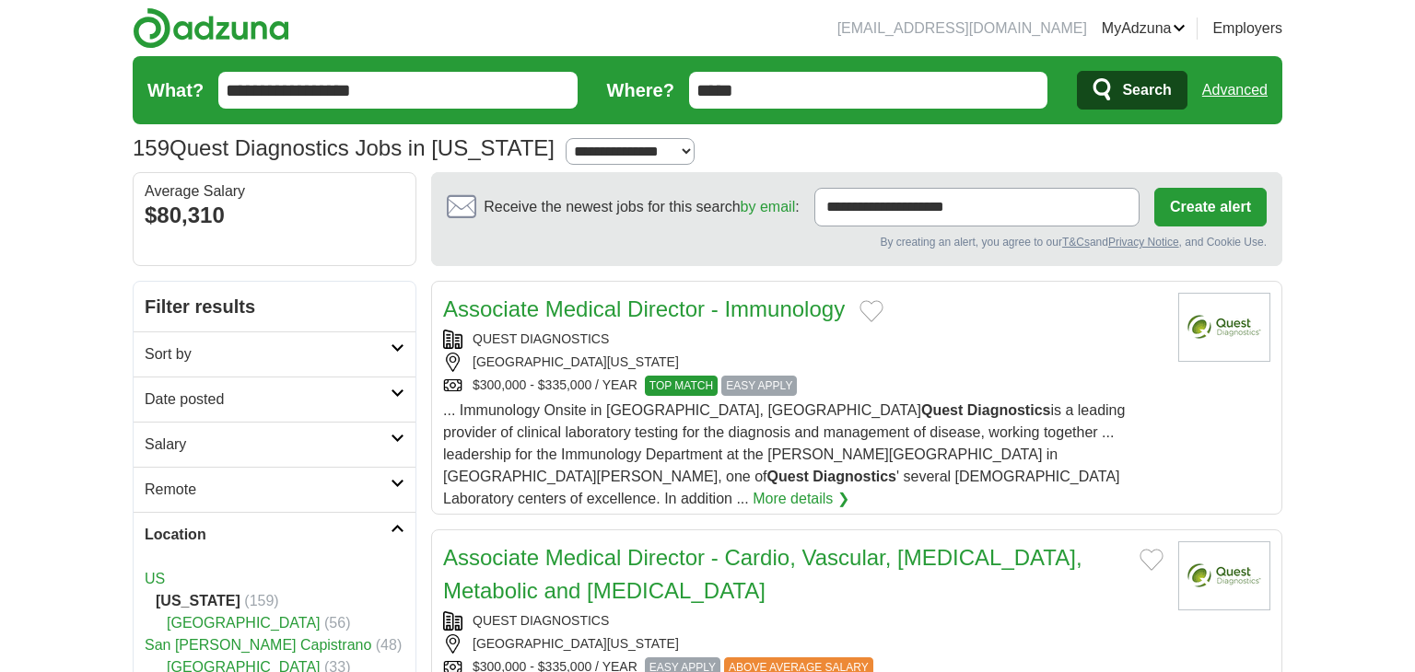
type input "*****"
click at [1077, 71] on button "Search" at bounding box center [1132, 90] width 110 height 39
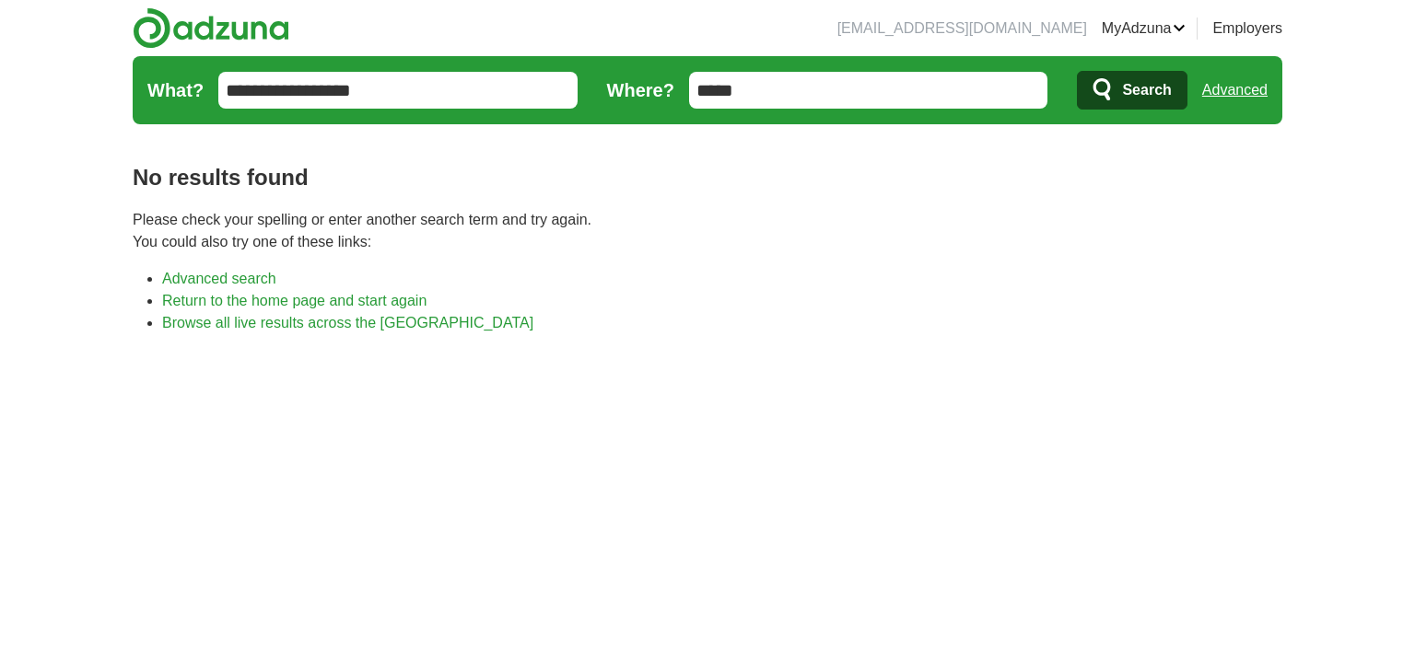
click at [787, 93] on input "*****" at bounding box center [868, 90] width 359 height 37
type input "*"
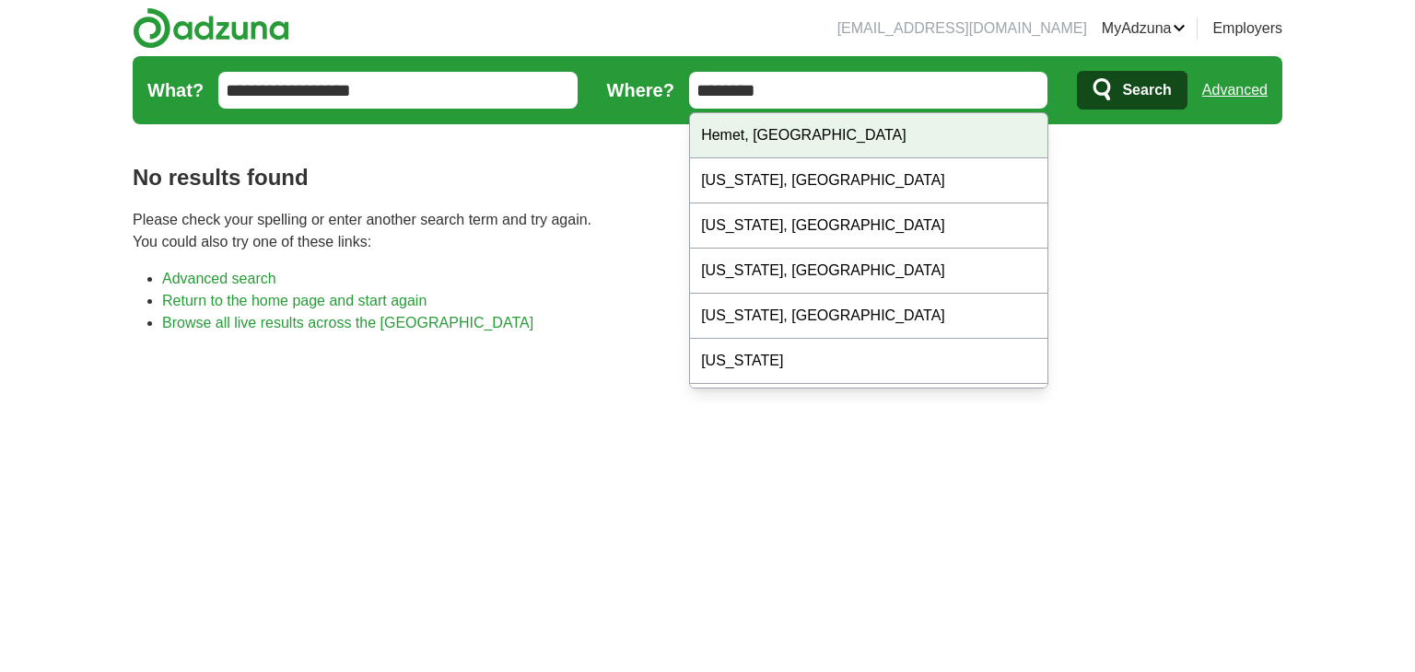
click at [773, 132] on div "Hemet, CA" at bounding box center [868, 135] width 357 height 45
type input "*********"
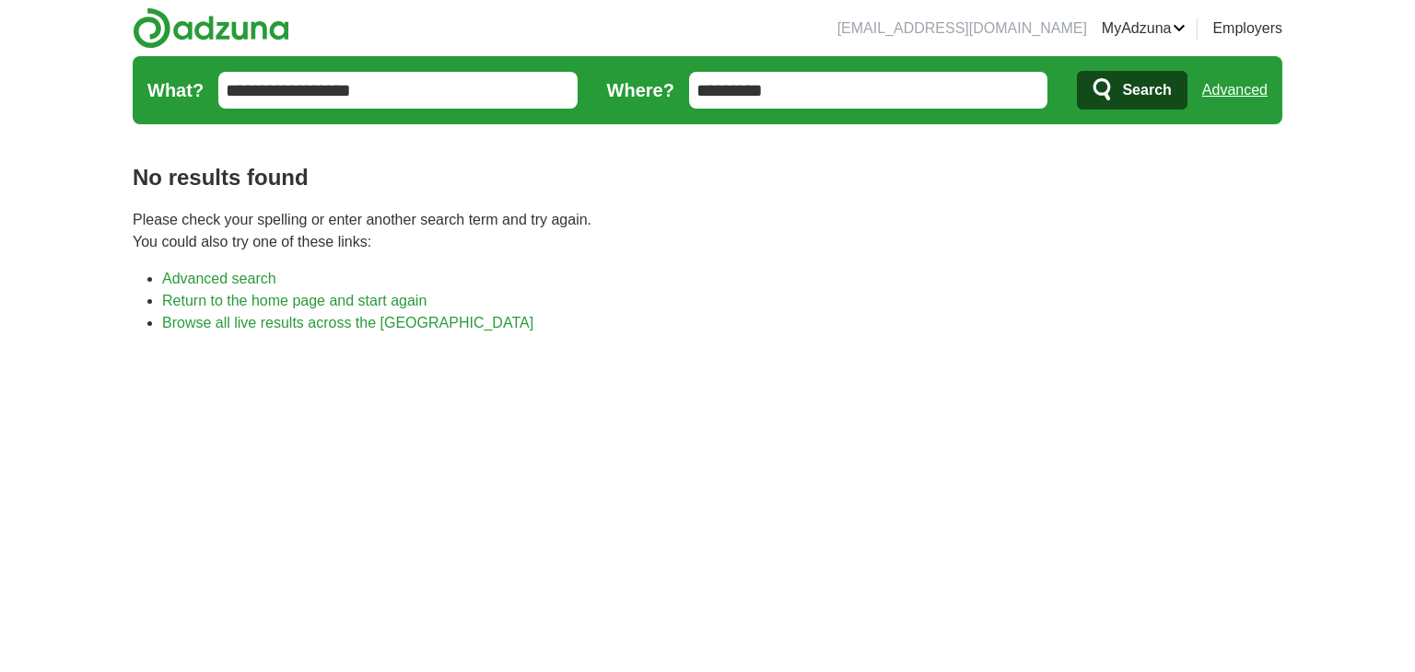
click at [1123, 88] on span "Search" at bounding box center [1146, 90] width 49 height 37
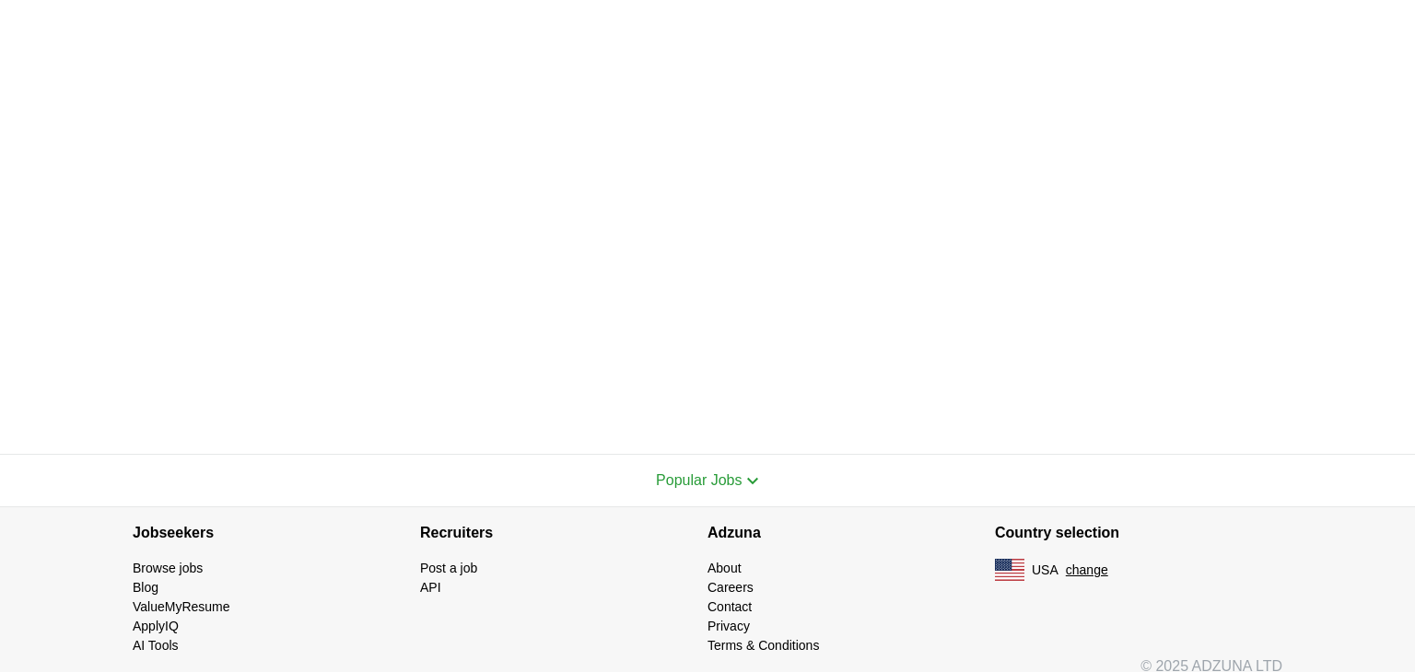
scroll to position [409, 0]
